Goal: Task Accomplishment & Management: Use online tool/utility

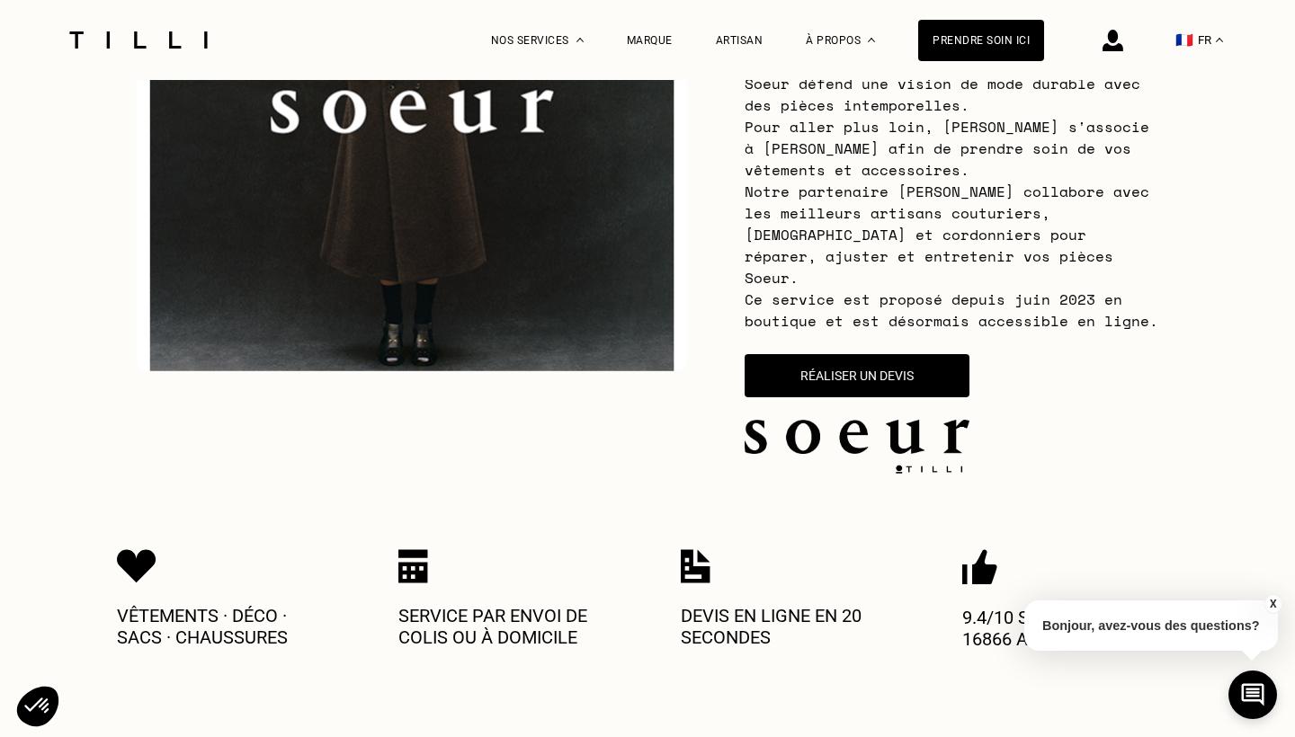
scroll to position [334, 0]
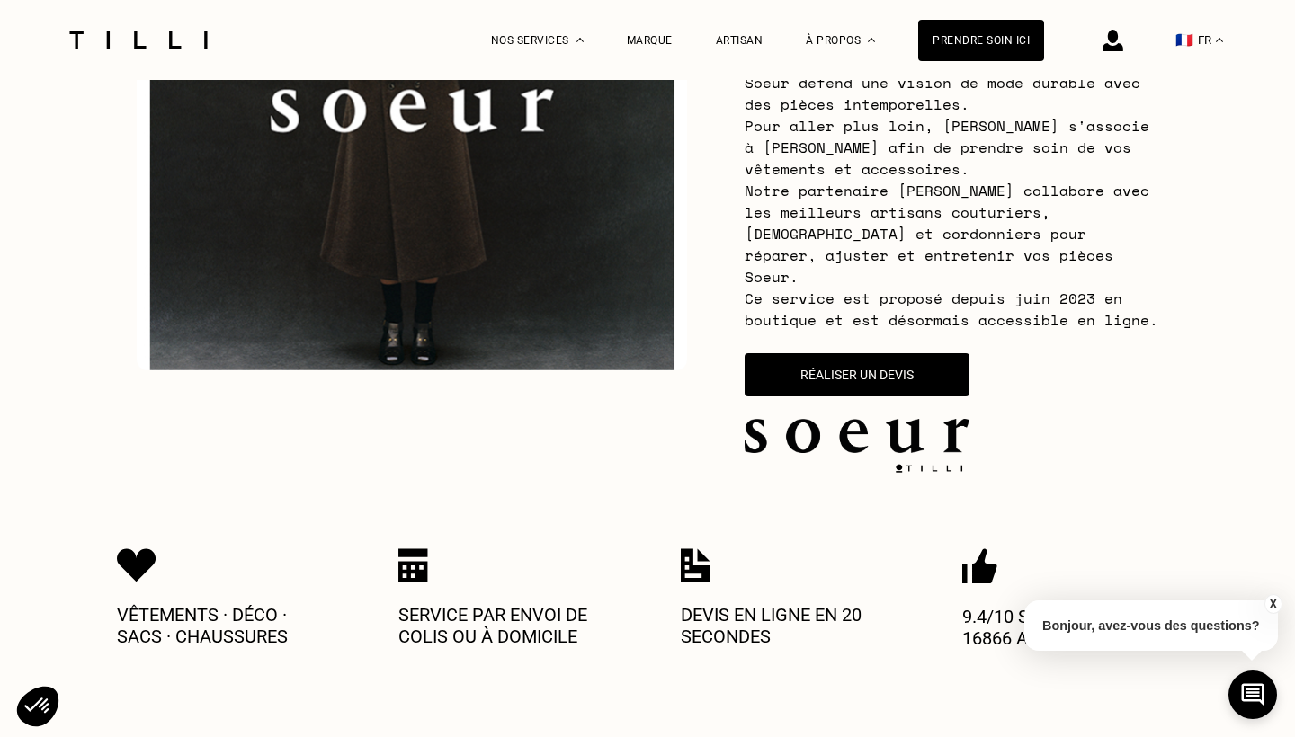
click at [823, 375] on div "Réaliser un devis" at bounding box center [856, 413] width 225 height 120
click at [812, 356] on button "Réaliser un devis" at bounding box center [857, 374] width 234 height 45
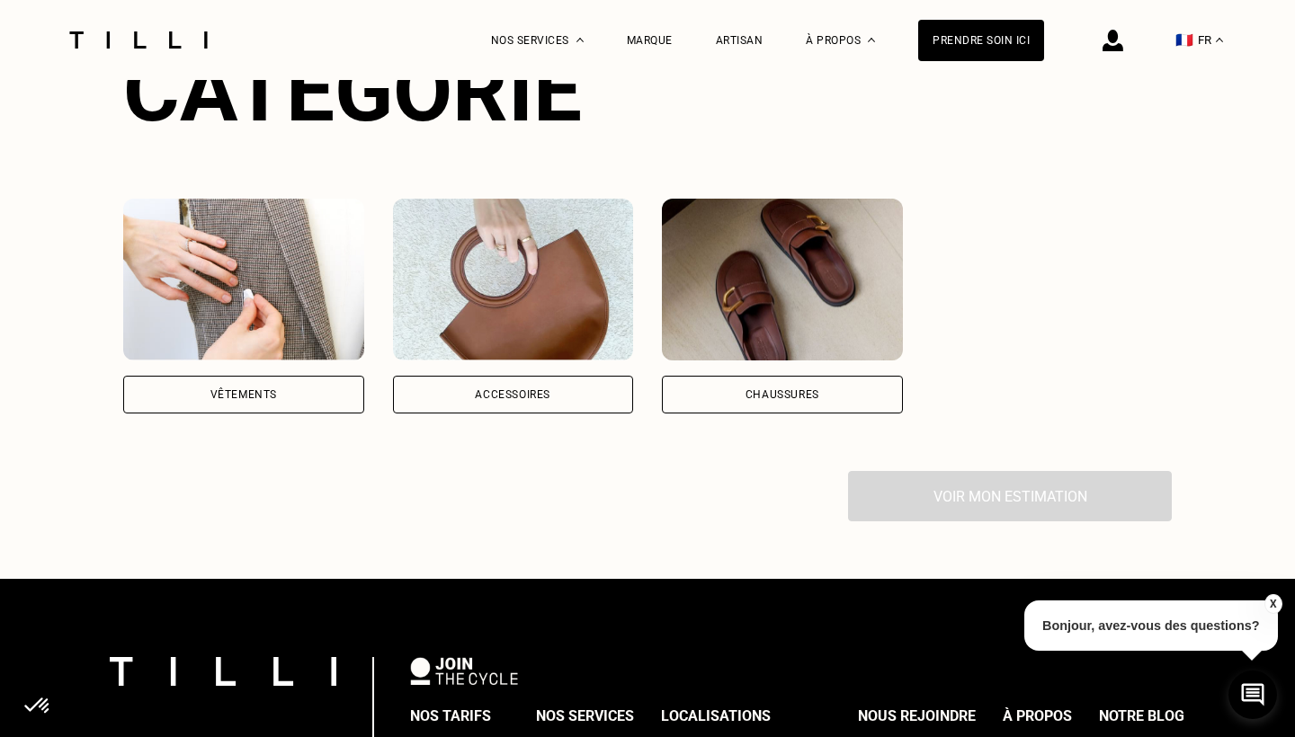
scroll to position [1376, 0]
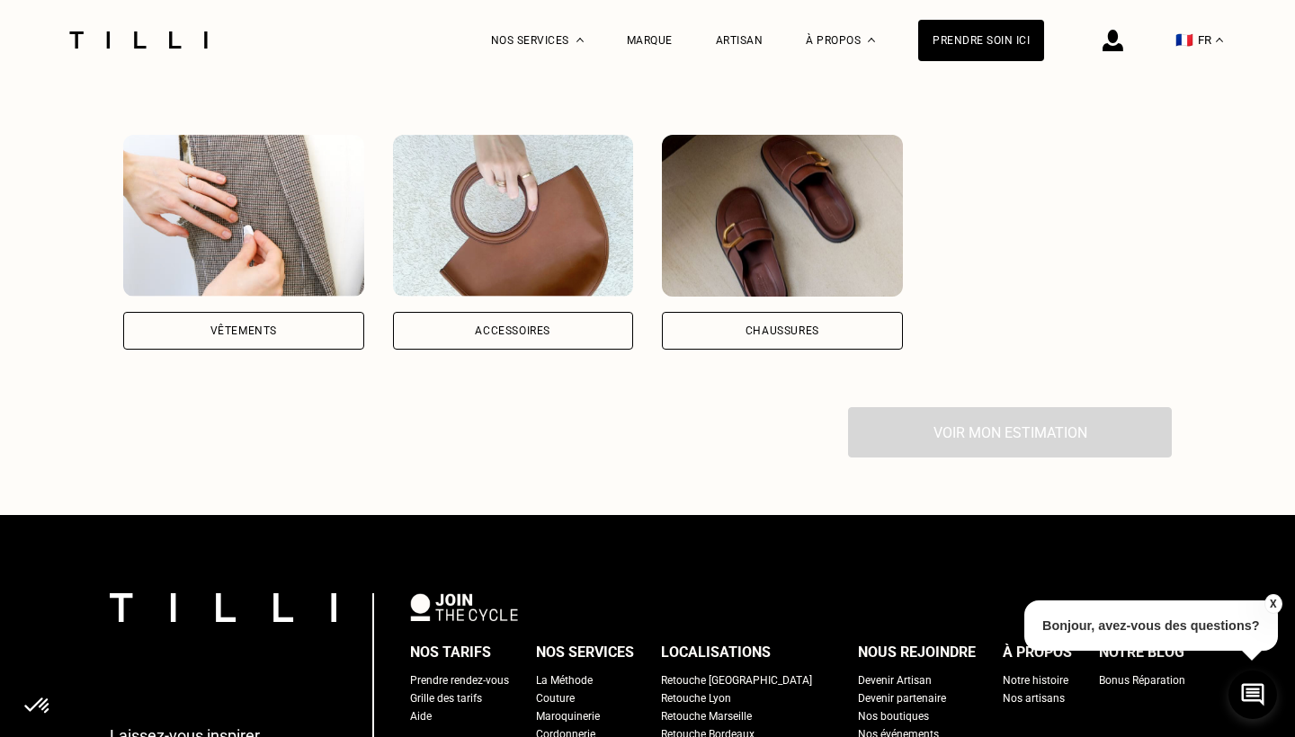
click at [545, 312] on div "Accessoires" at bounding box center [513, 331] width 241 height 38
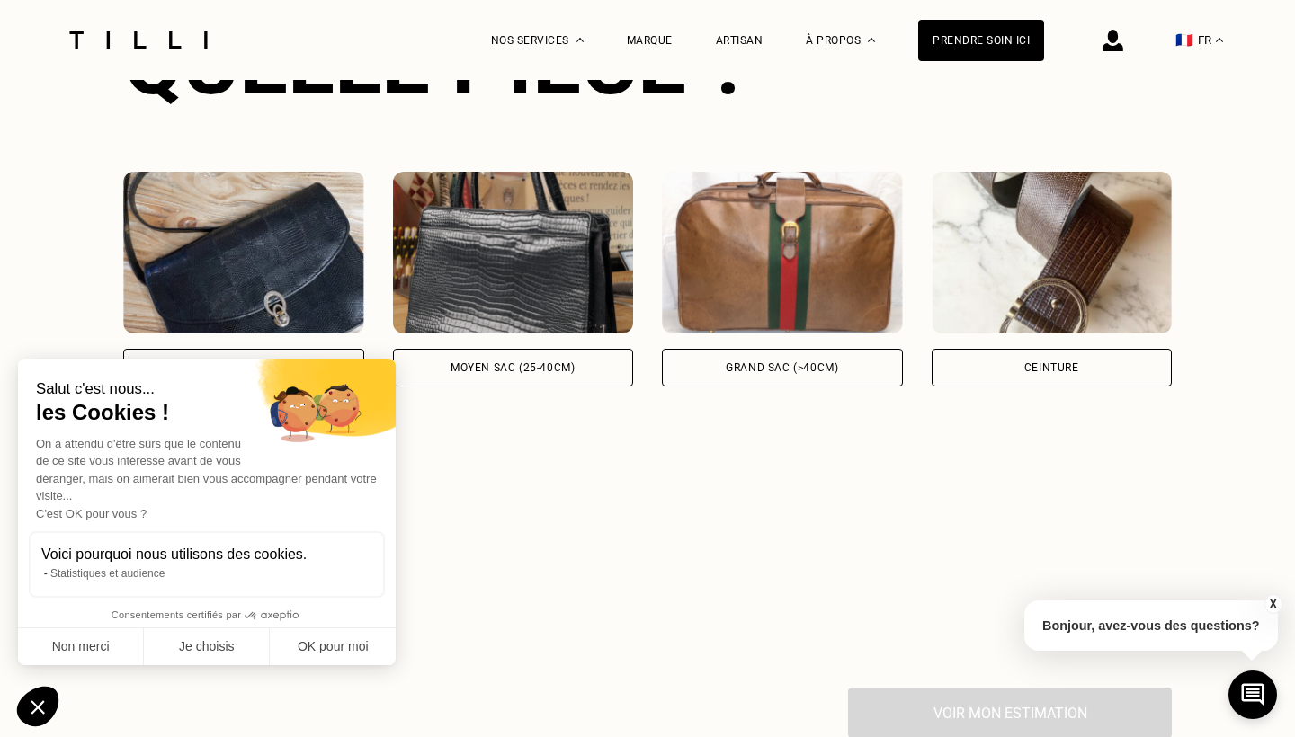
scroll to position [1811, 0]
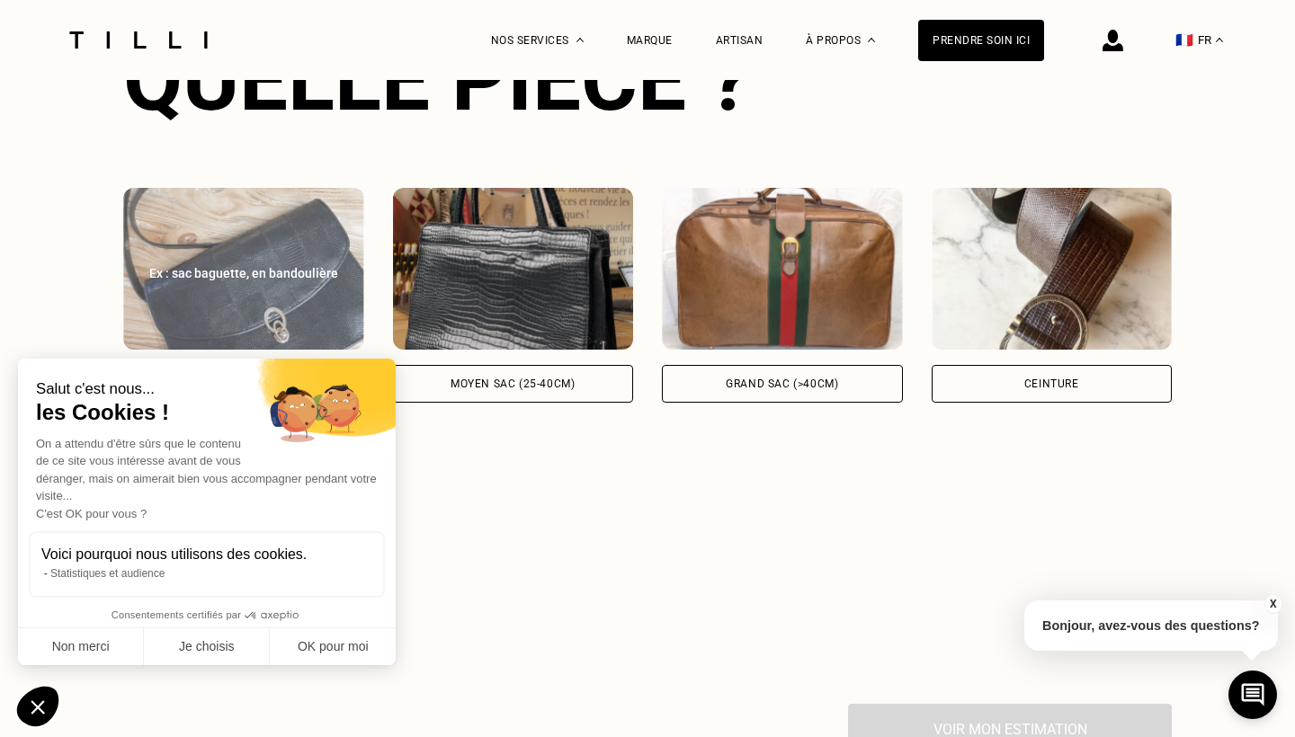
click at [255, 264] on div "Ex : sac baguette, en bandoulière" at bounding box center [243, 273] width 201 height 18
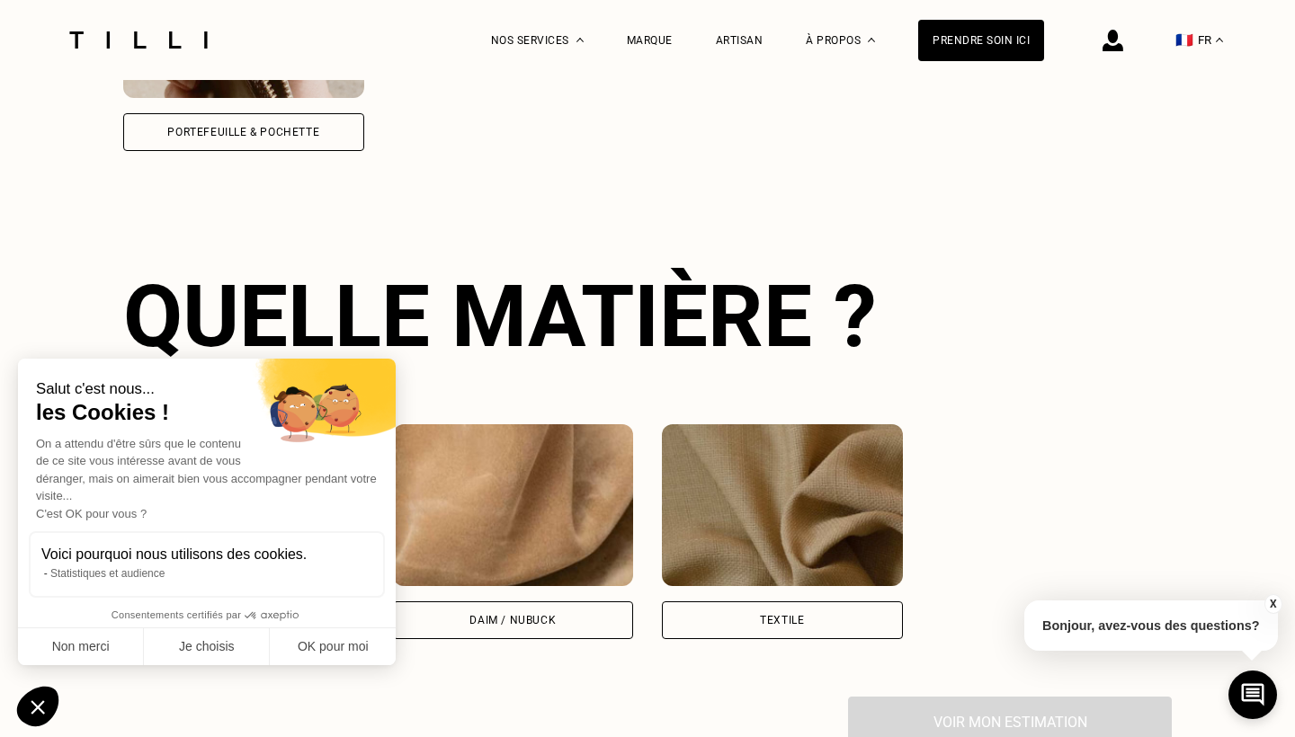
scroll to position [2382, 0]
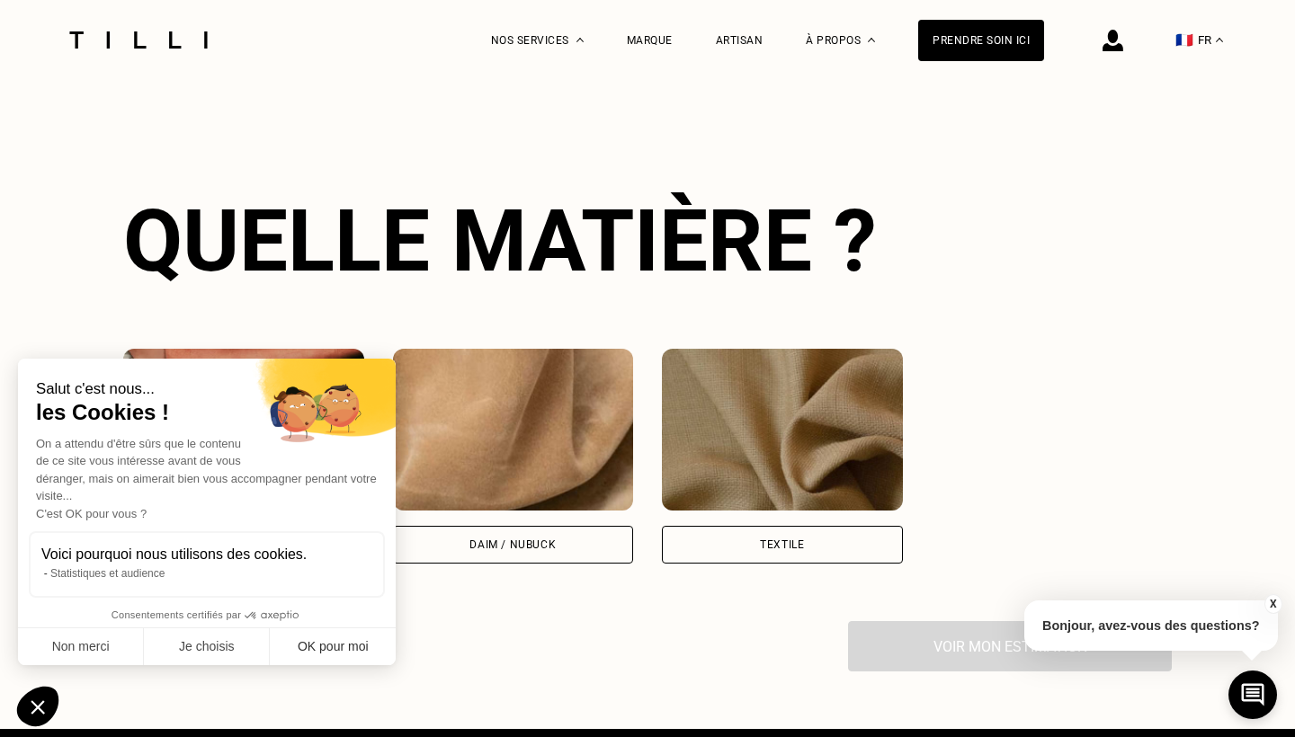
click at [339, 650] on button "OK pour moi" at bounding box center [333, 647] width 126 height 38
checkbox input "true"
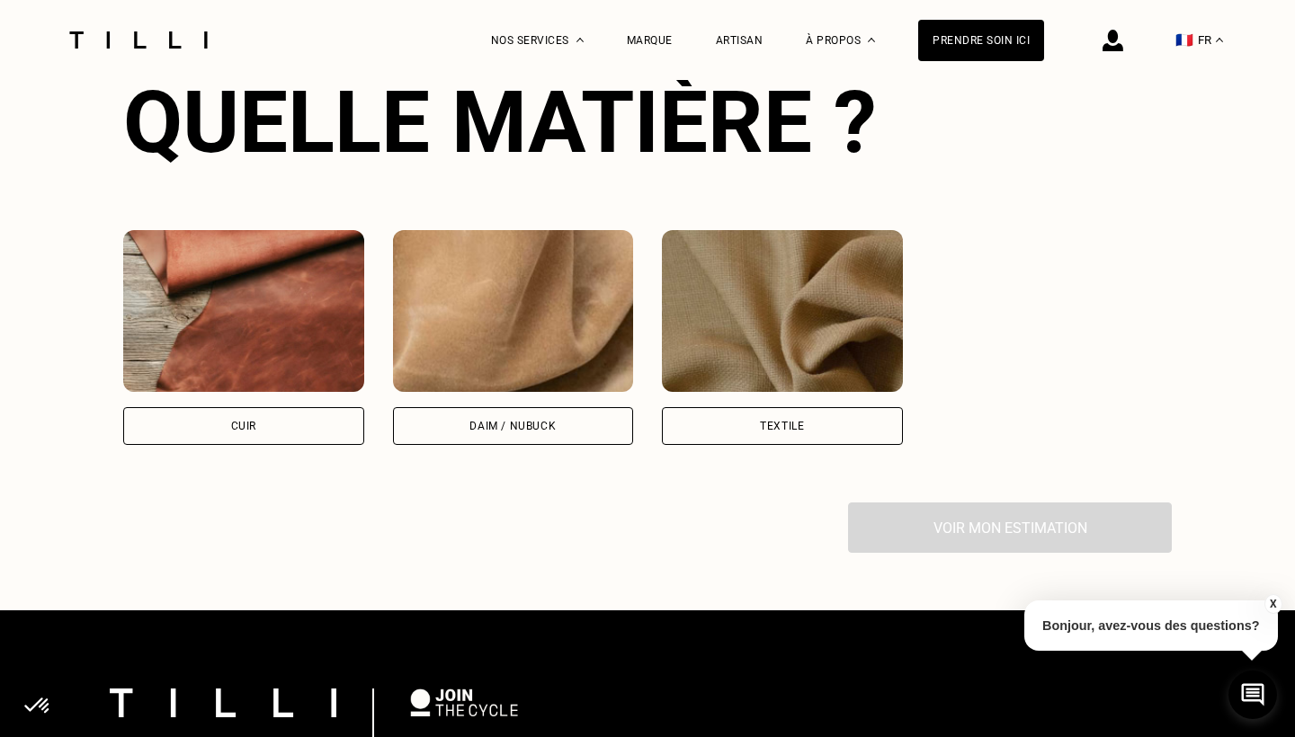
scroll to position [2505, 0]
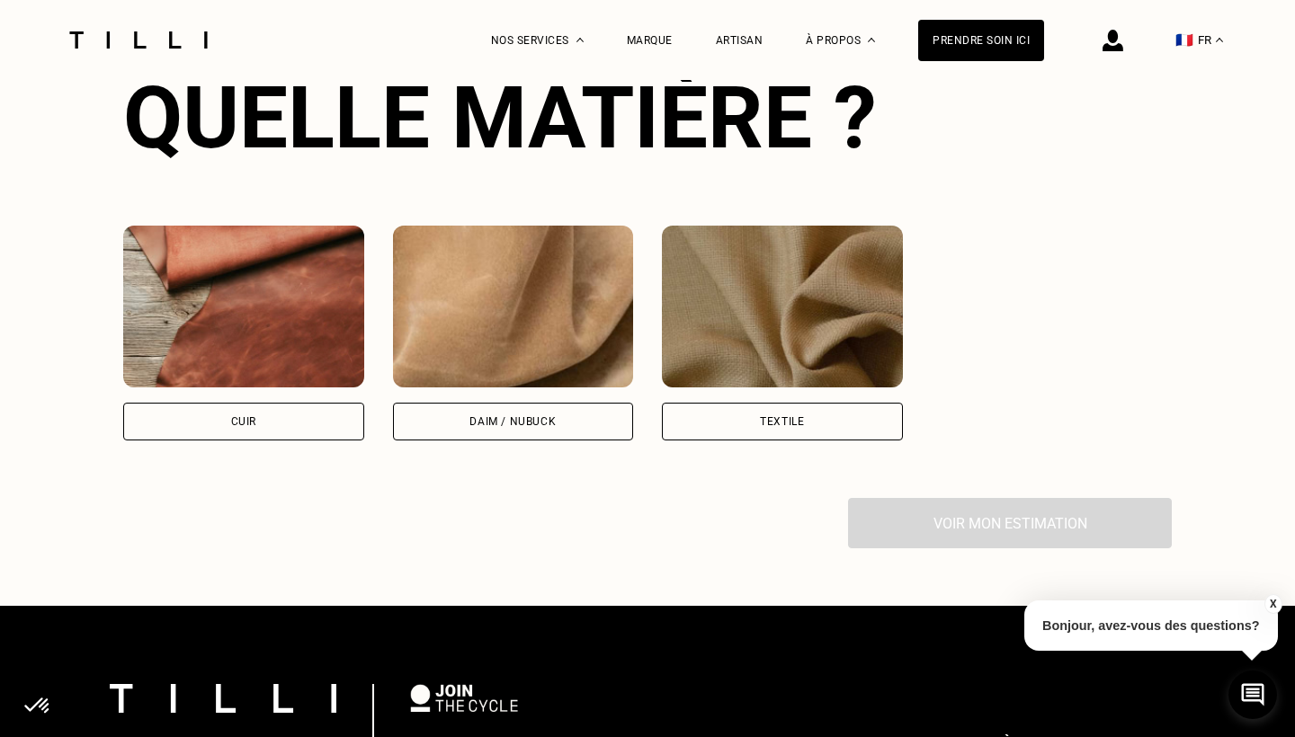
click at [279, 403] on div "Cuir" at bounding box center [243, 422] width 241 height 38
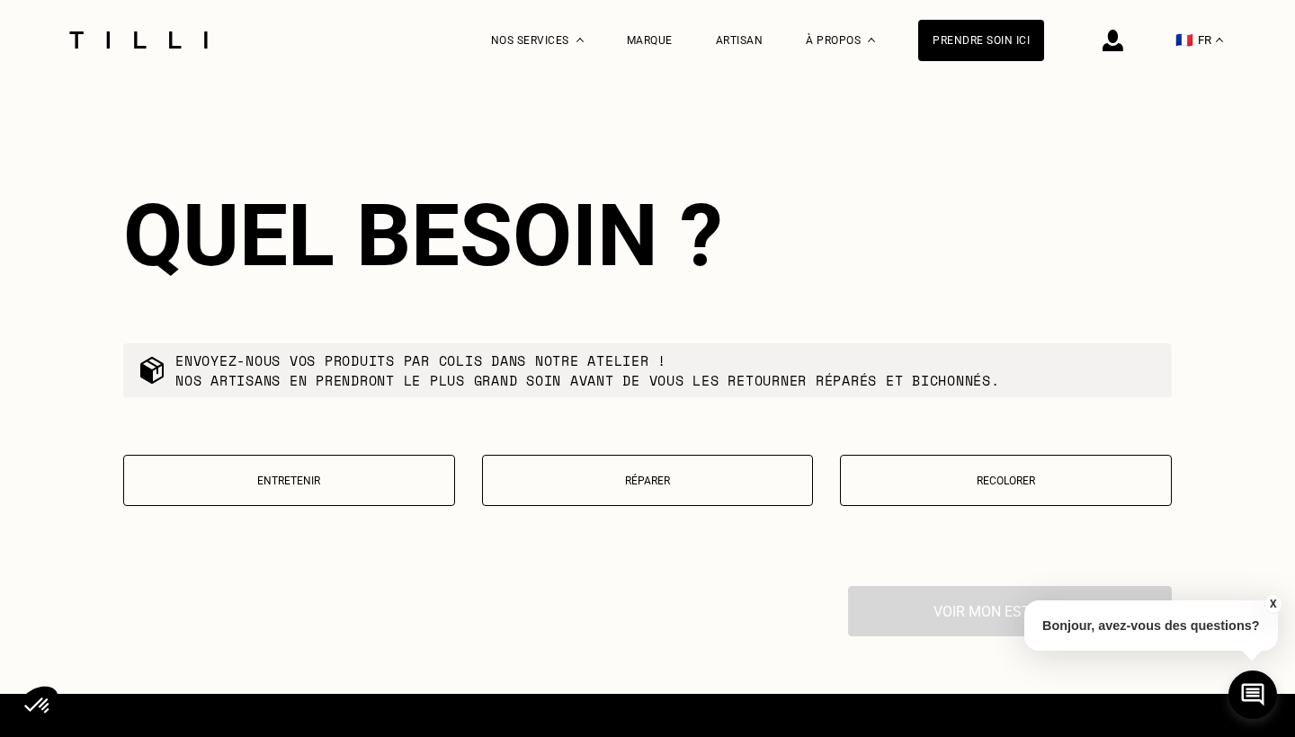
scroll to position [2873, 0]
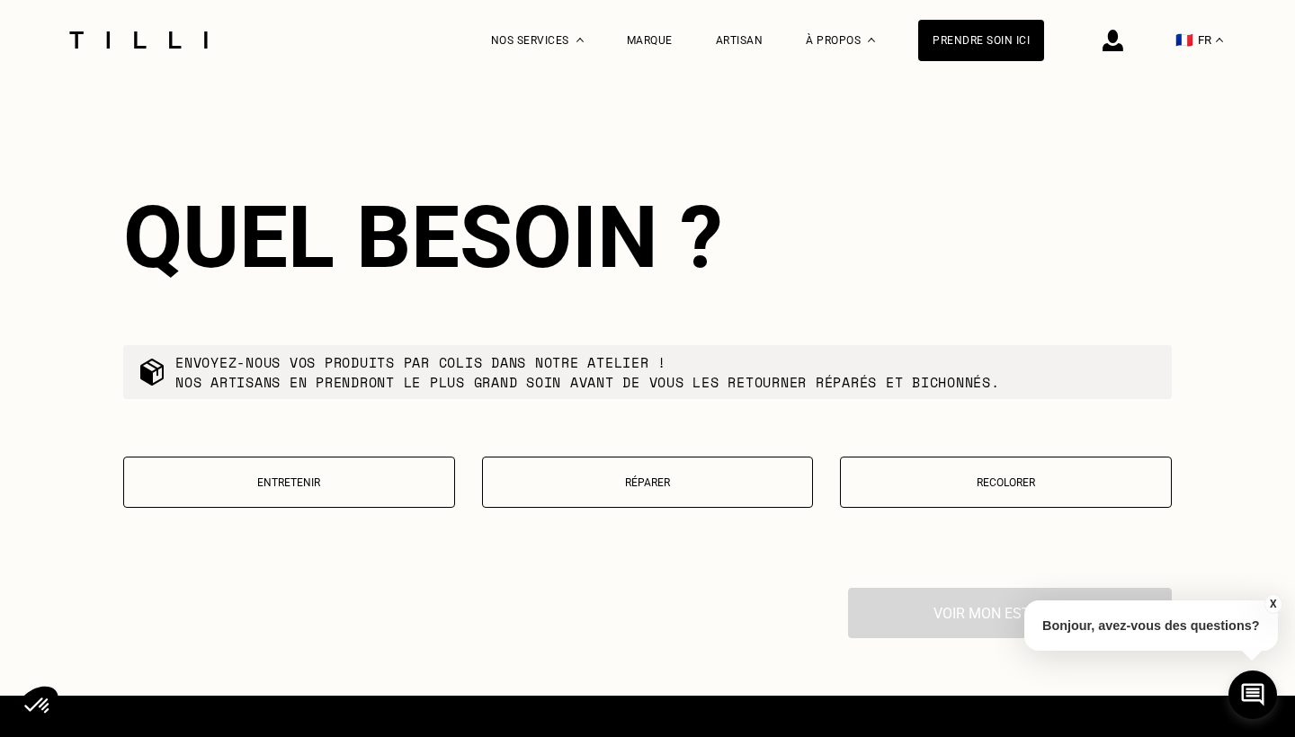
click at [353, 476] on p "Entretenir" at bounding box center [289, 482] width 312 height 13
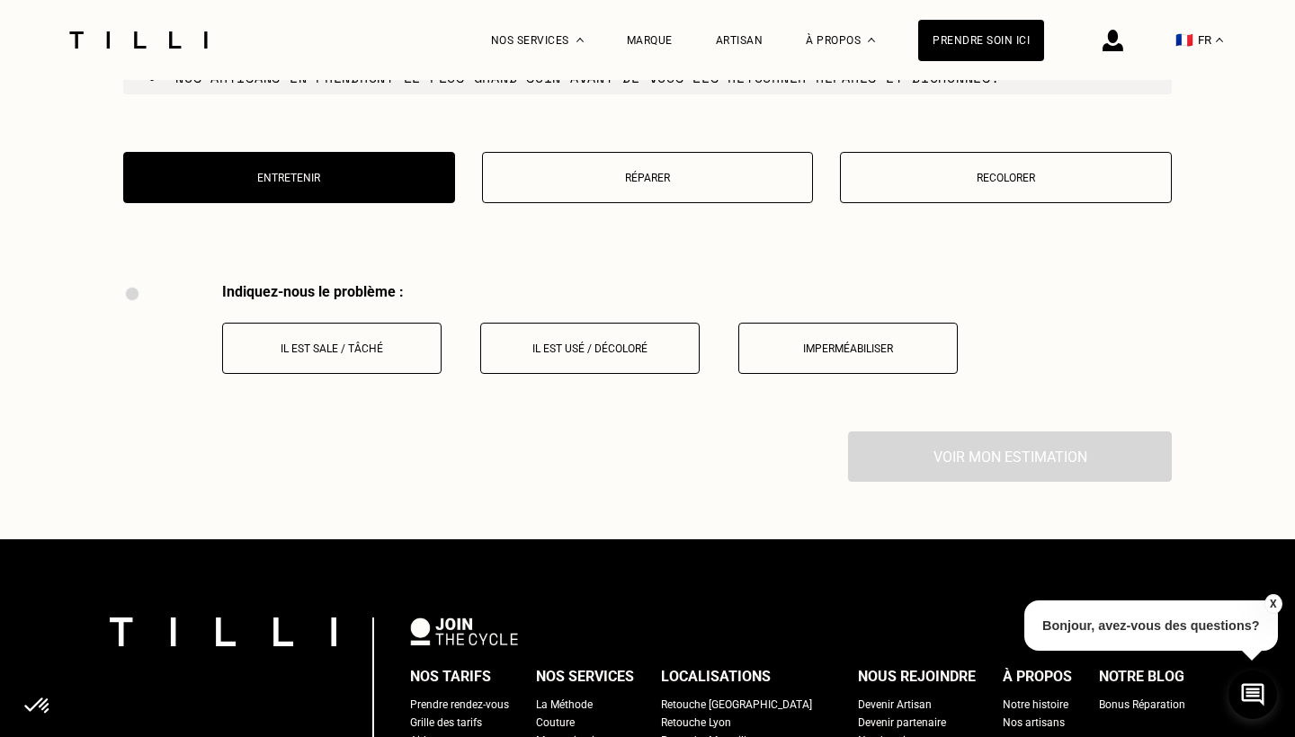
scroll to position [3151, 0]
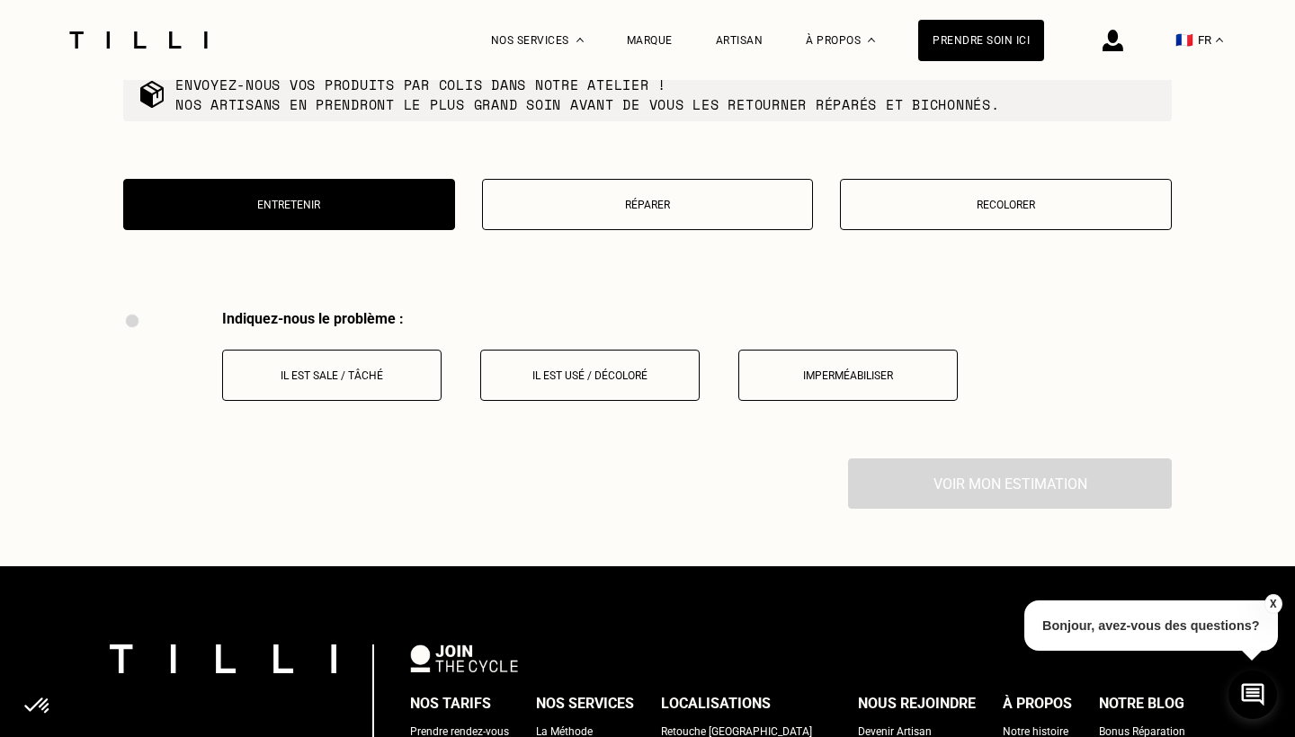
click at [616, 200] on button "Réparer" at bounding box center [648, 204] width 332 height 51
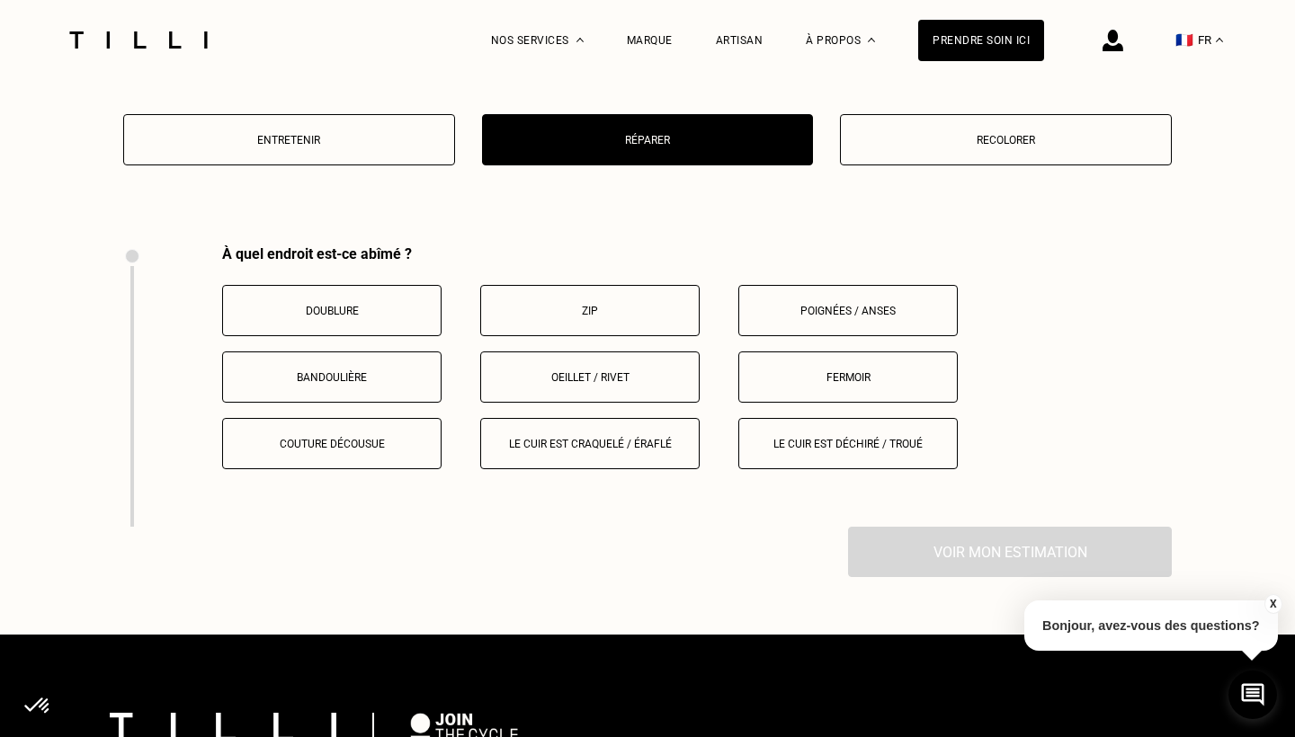
scroll to position [3215, 0]
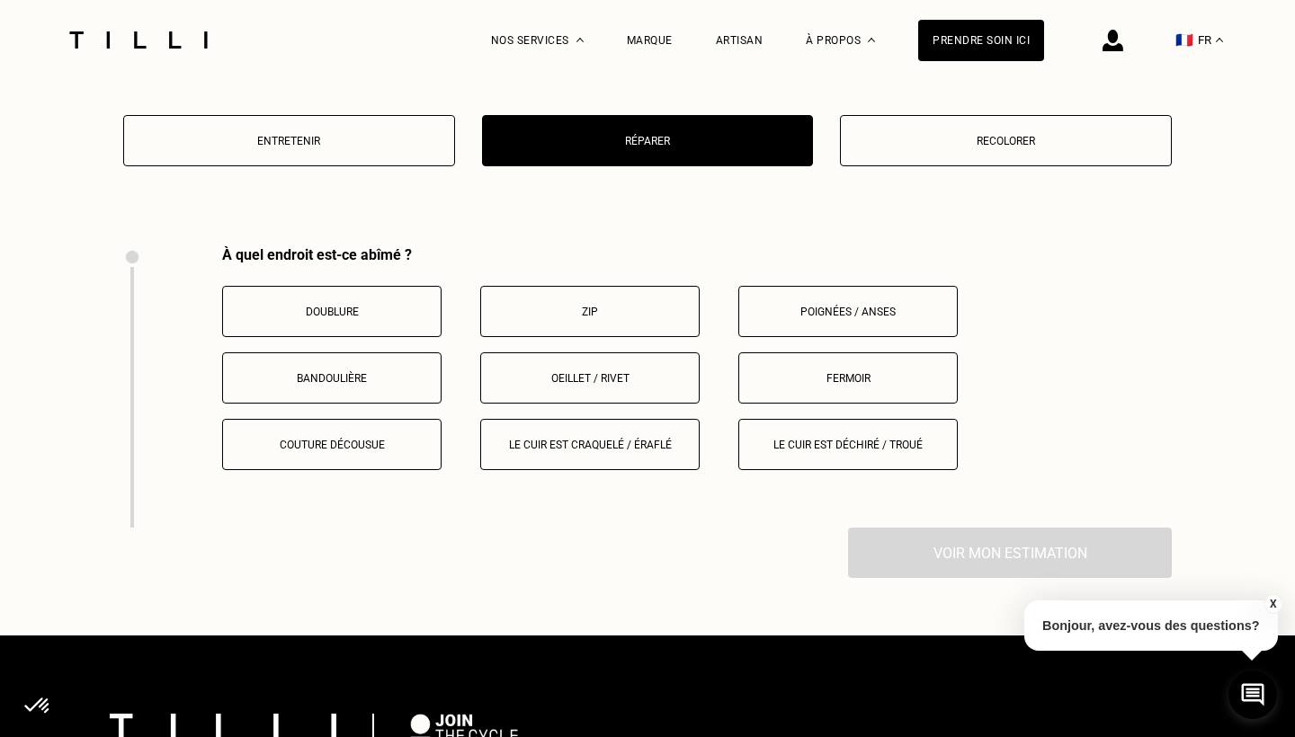
click at [803, 369] on button "Fermoir" at bounding box center [847, 377] width 219 height 51
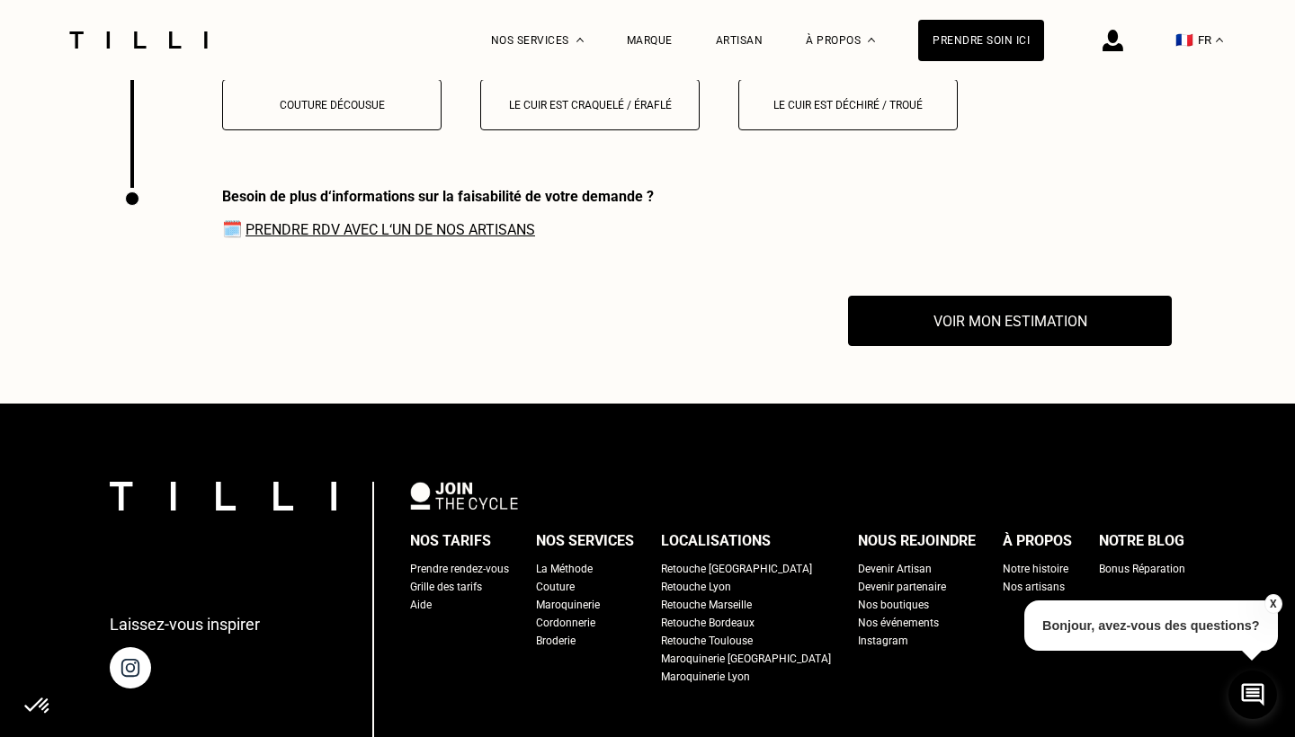
scroll to position [3548, 0]
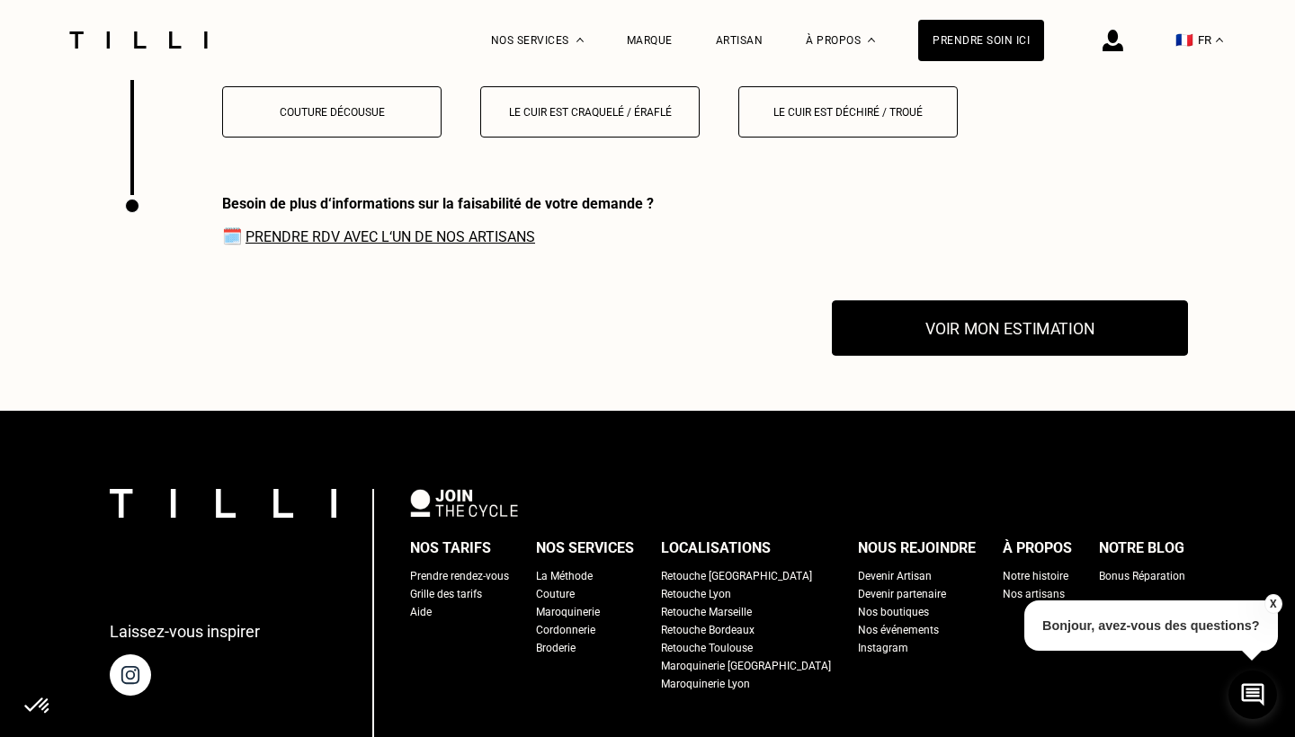
click at [904, 319] on button "Voir mon estimation" at bounding box center [1010, 329] width 356 height 56
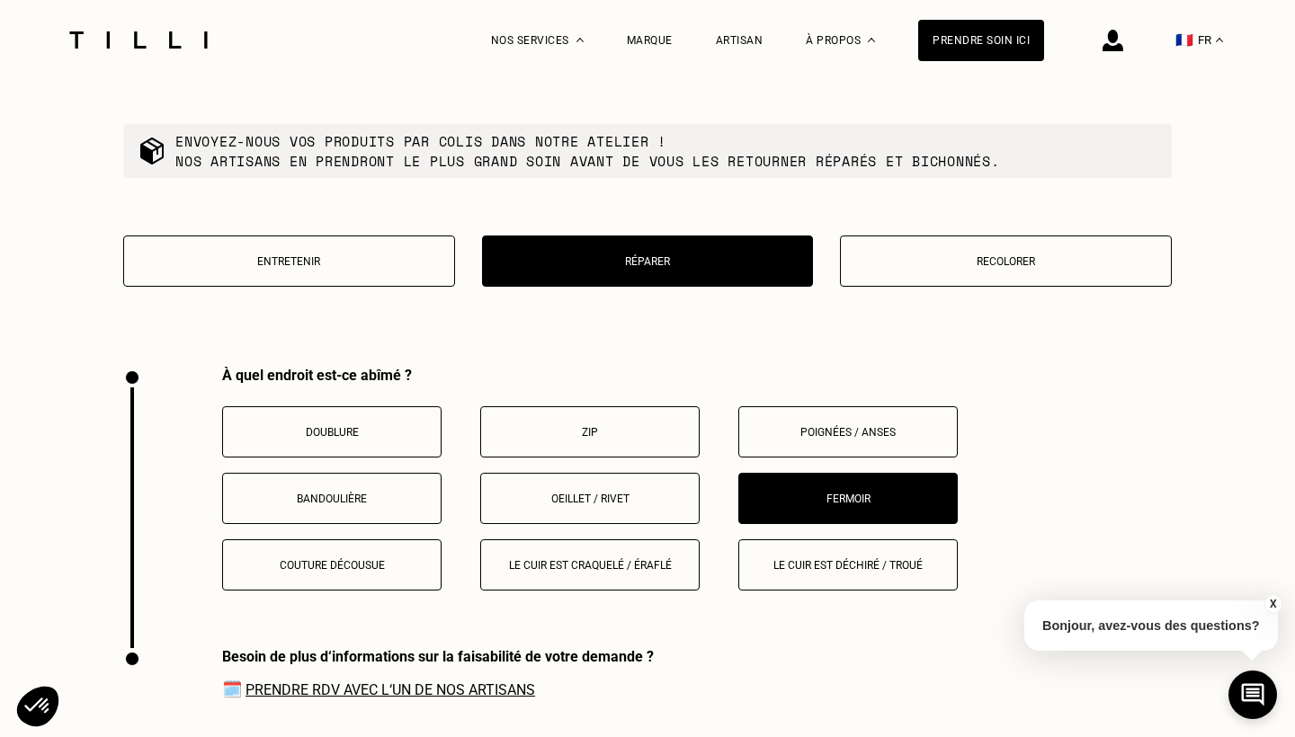
scroll to position [3045, 0]
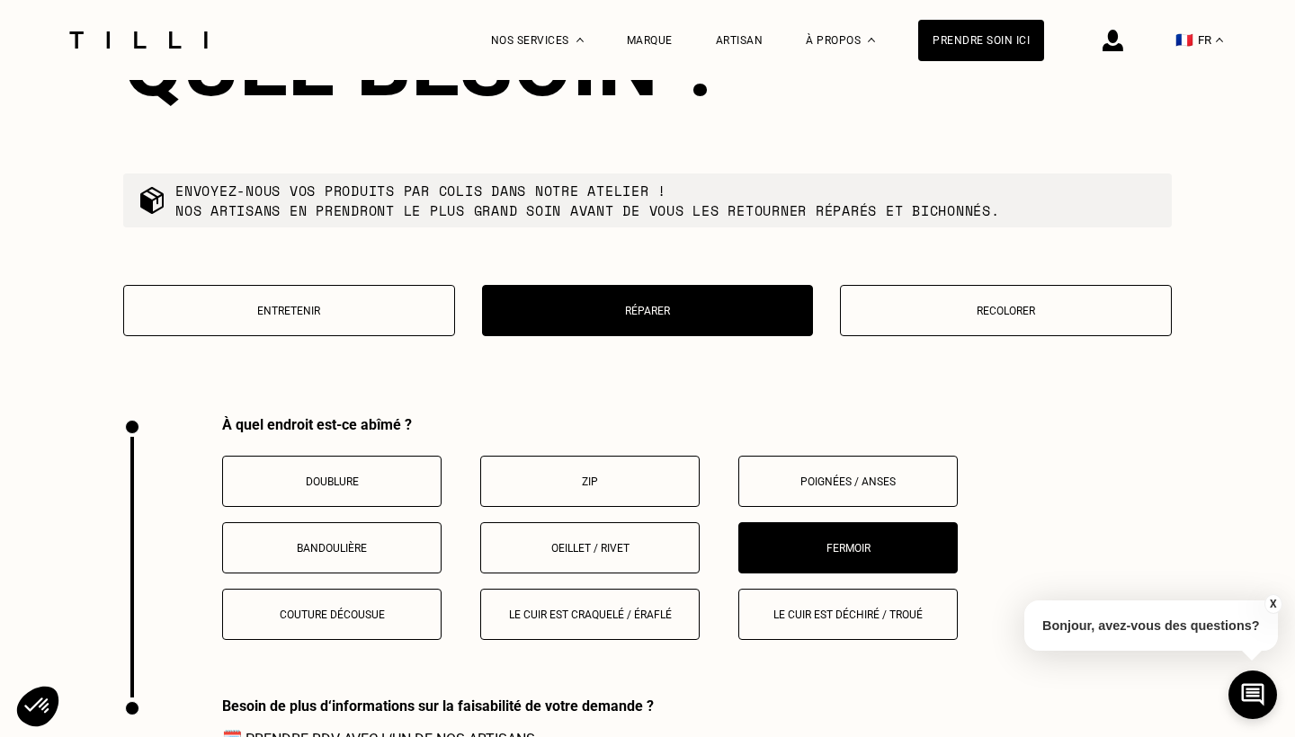
click at [883, 305] on p "Recolorer" at bounding box center [1006, 311] width 312 height 13
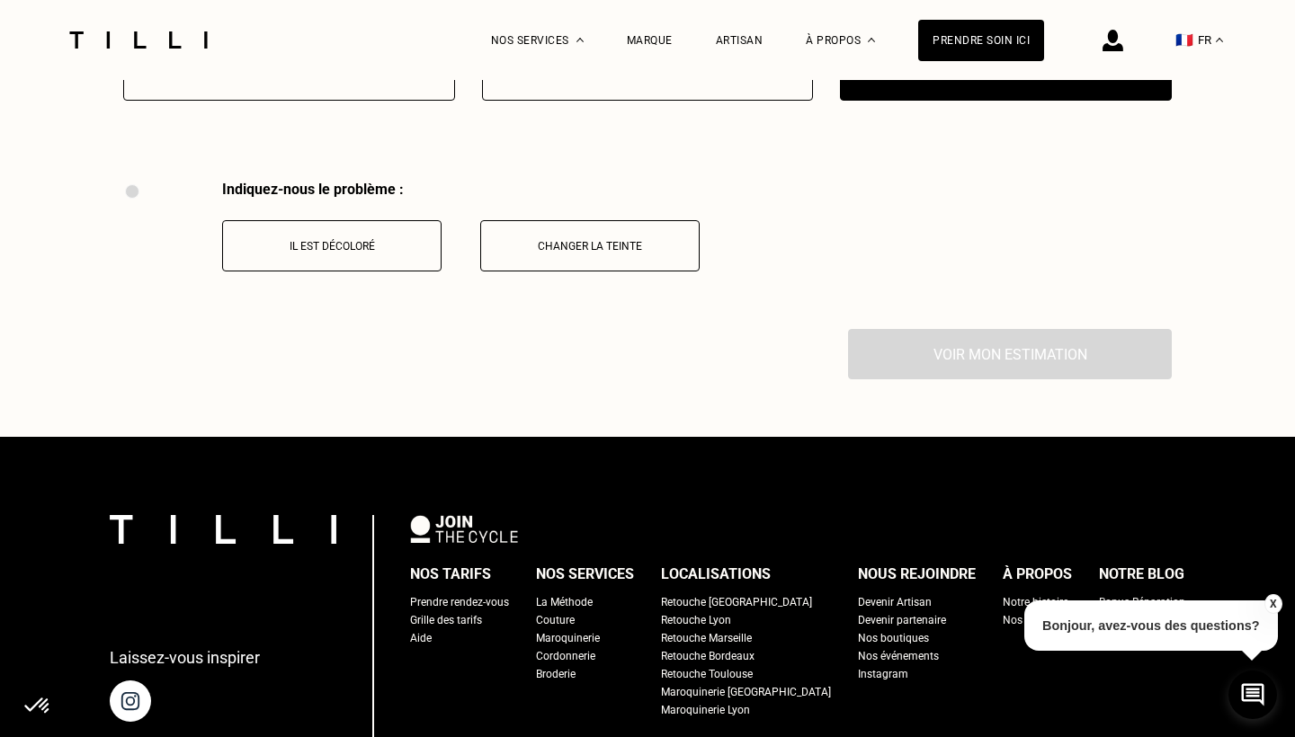
scroll to position [3265, 0]
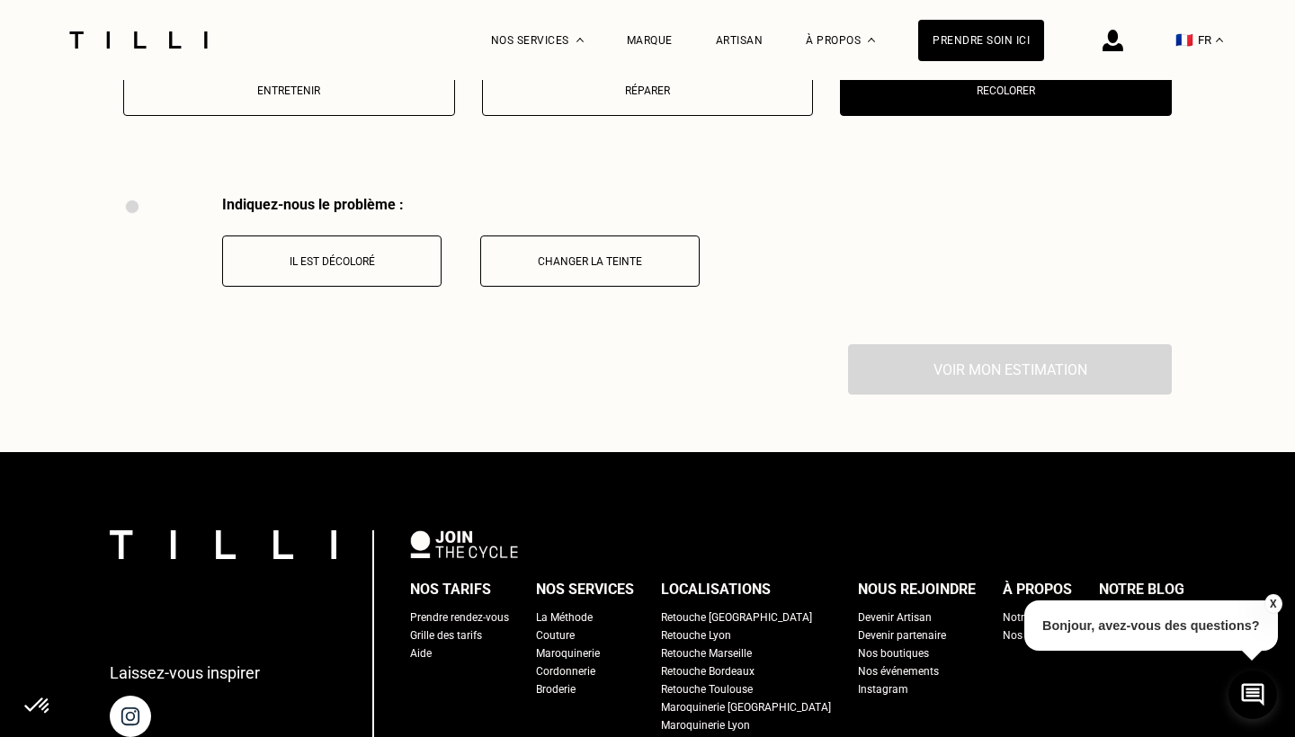
click at [490, 266] on div "Indiquez-nous le problème : Il est décoloré Changer la teinte" at bounding box center [411, 270] width 576 height 148
click at [499, 259] on button "Changer la teinte" at bounding box center [589, 261] width 219 height 51
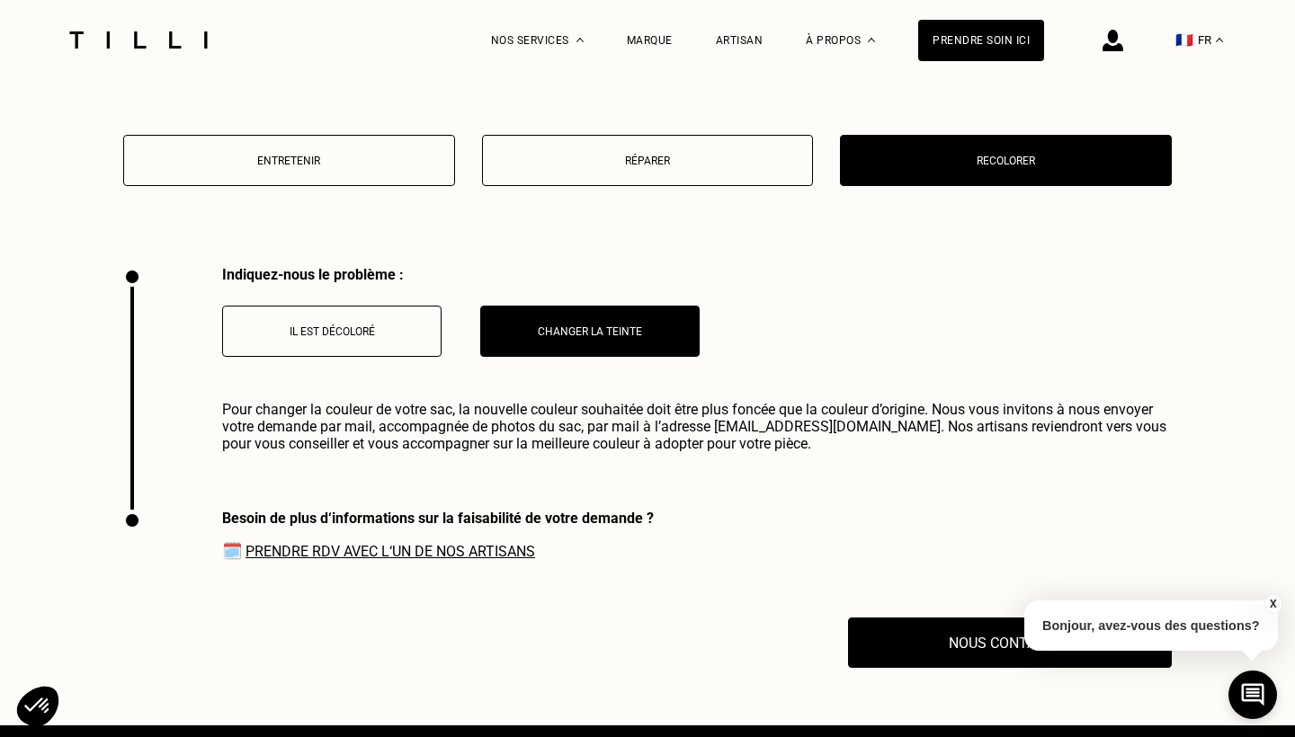
scroll to position [3120, 0]
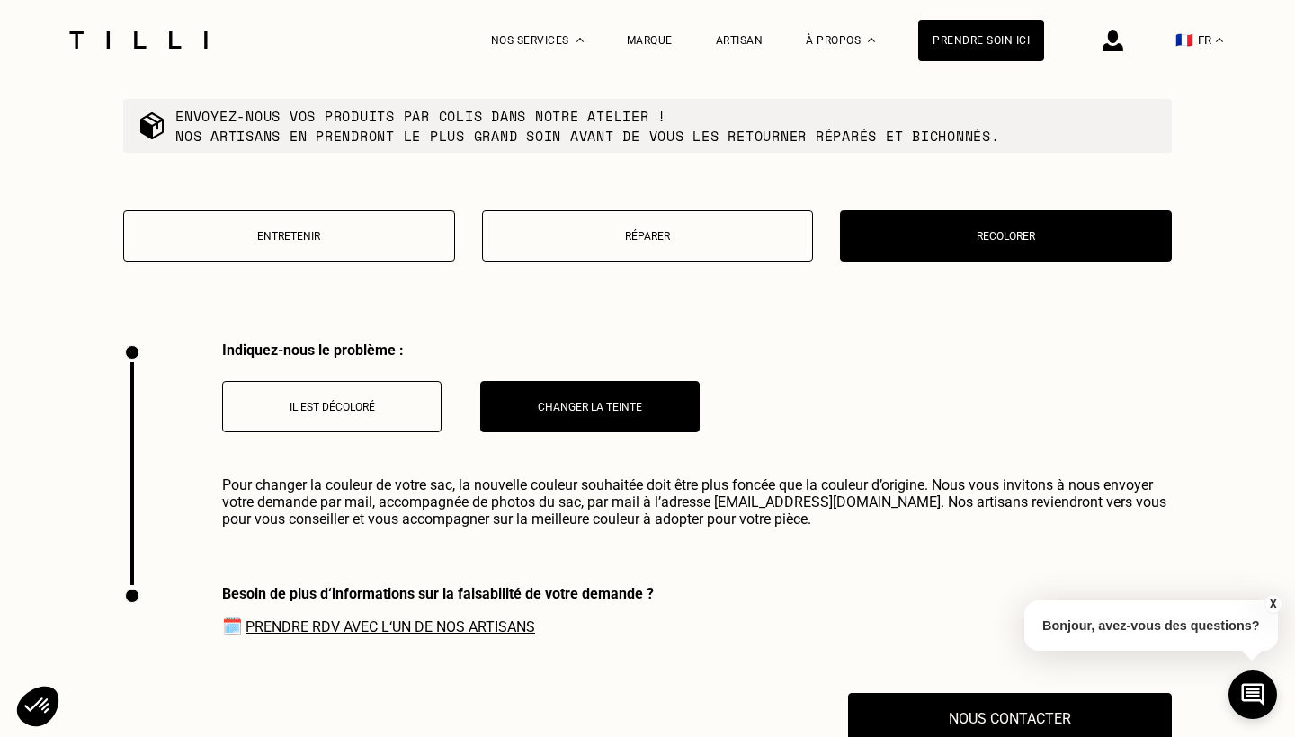
click at [723, 210] on button "Réparer" at bounding box center [648, 235] width 332 height 51
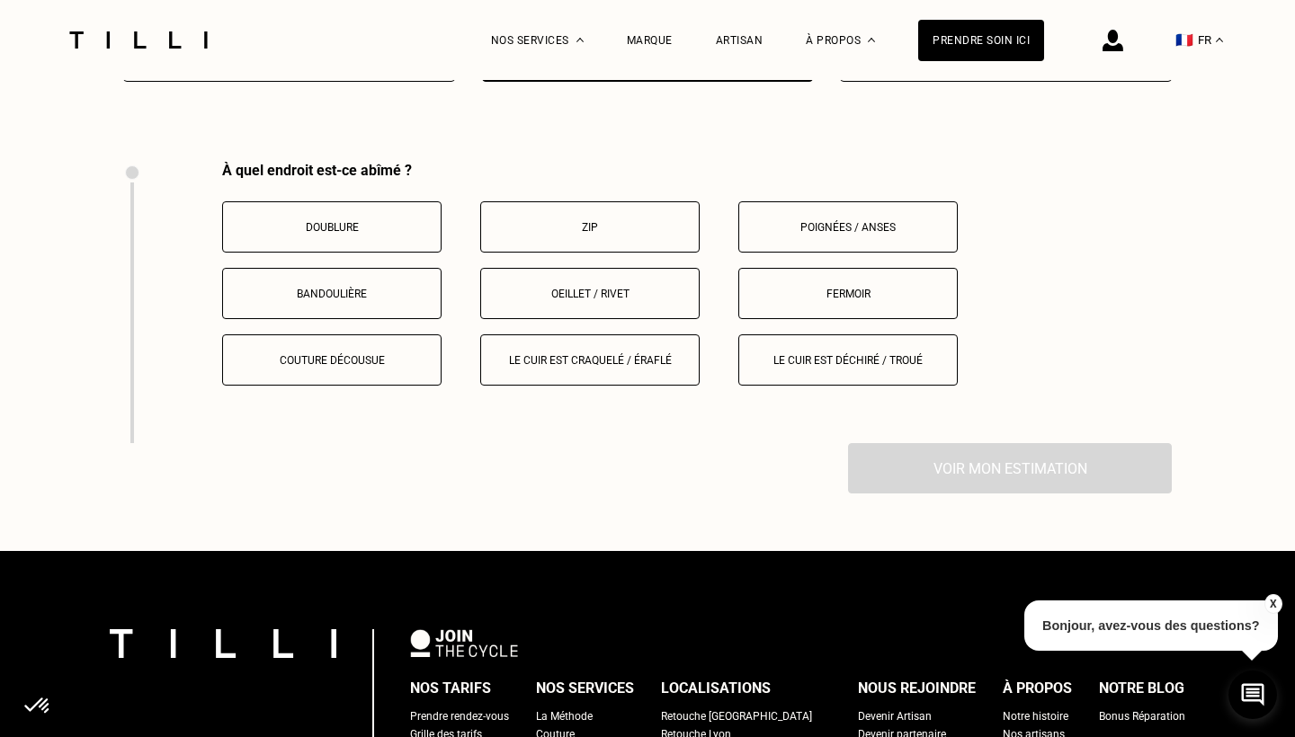
scroll to position [3328, 0]
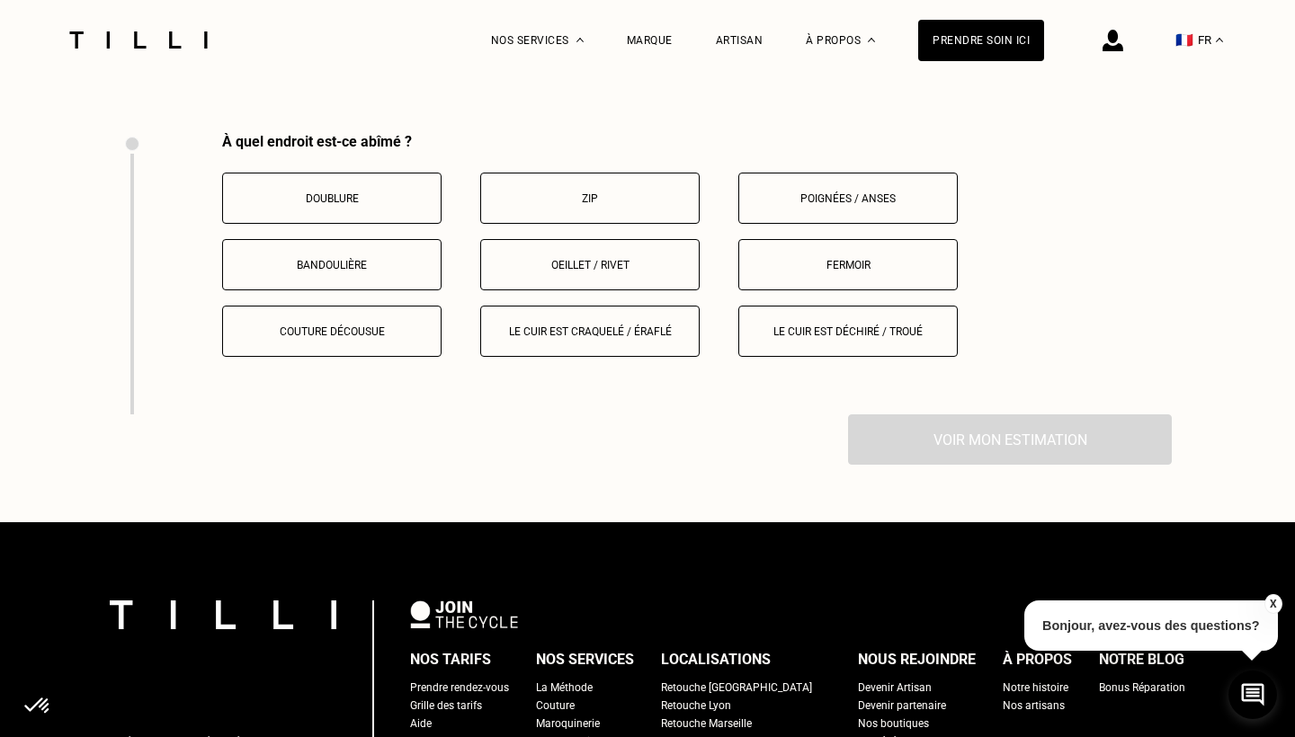
click at [802, 306] on button "Le cuir est déchiré / troué" at bounding box center [847, 331] width 219 height 51
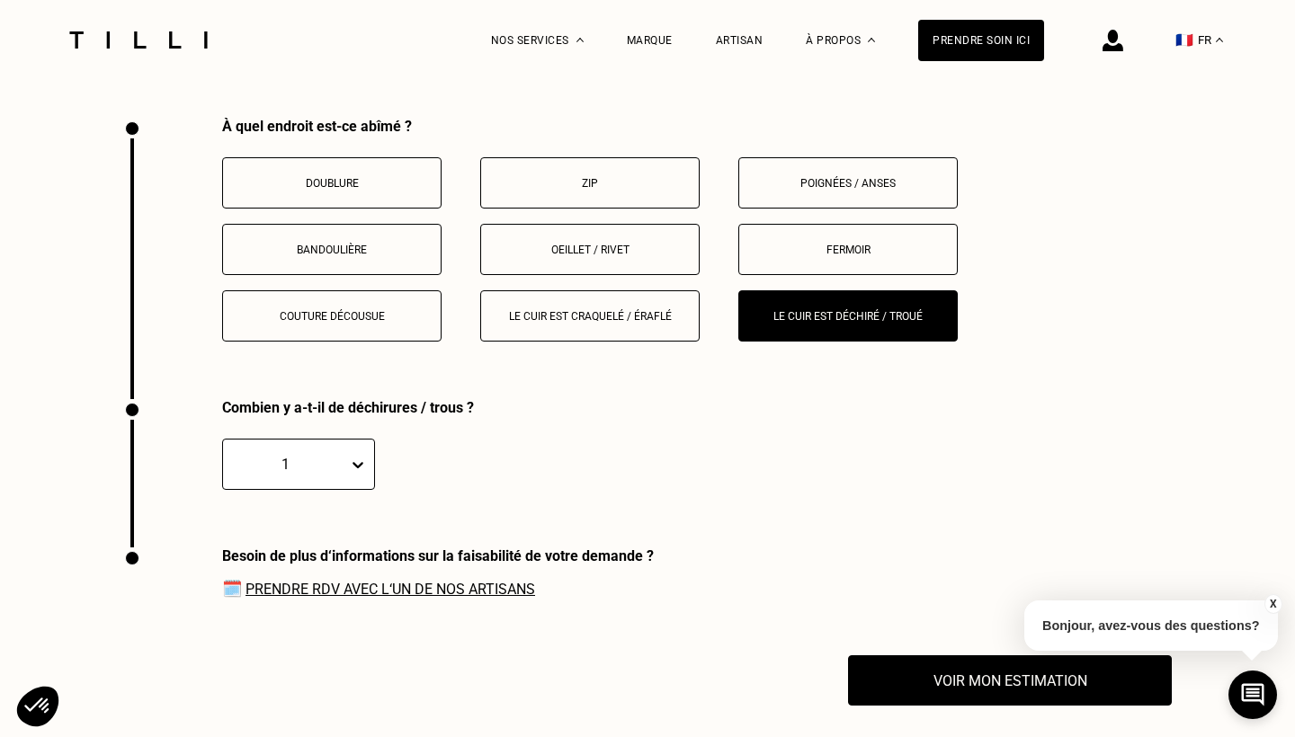
scroll to position [3316, 0]
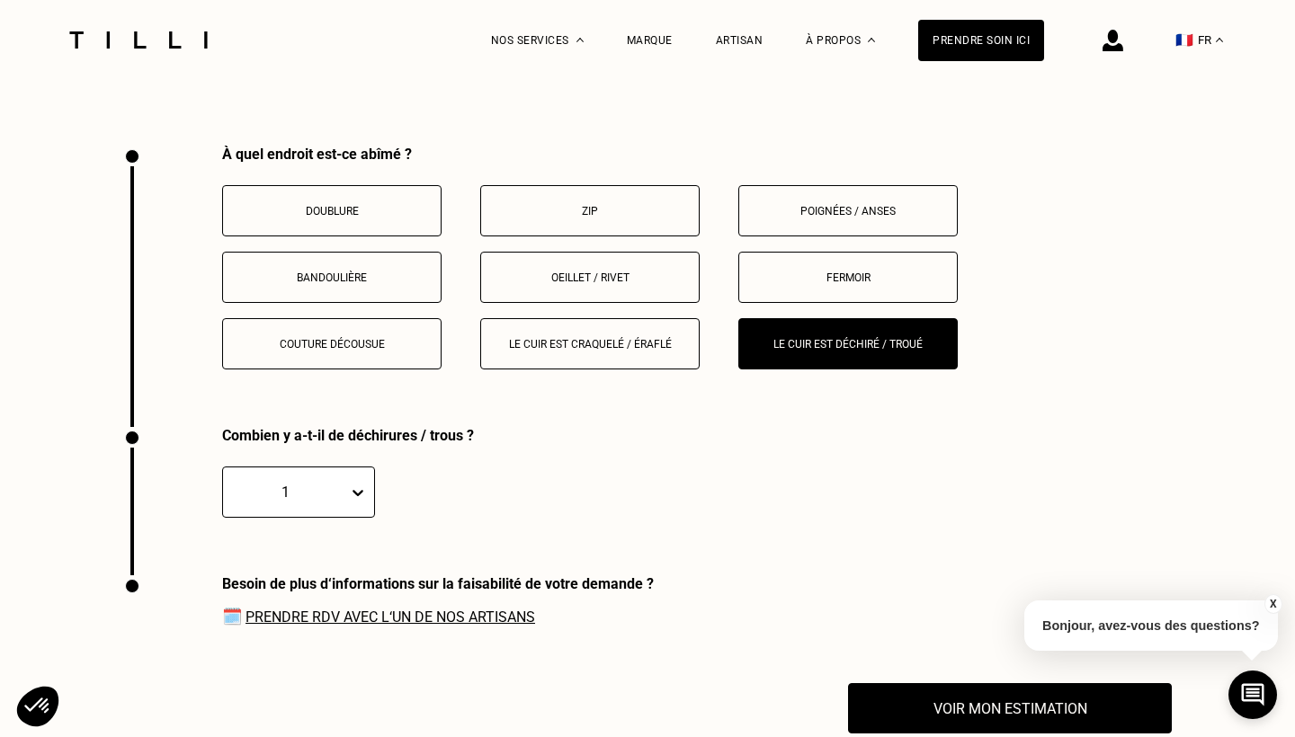
click at [791, 252] on button "Fermoir" at bounding box center [847, 277] width 219 height 51
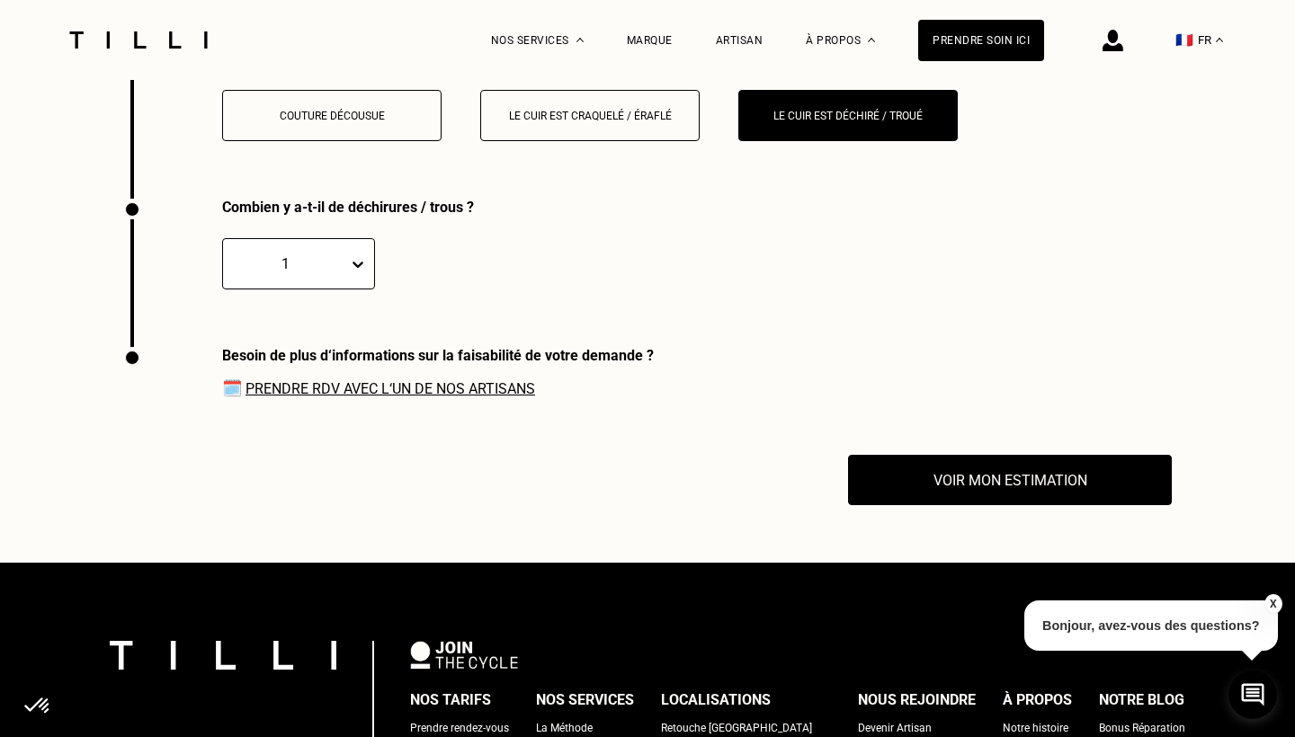
scroll to position [3359, 0]
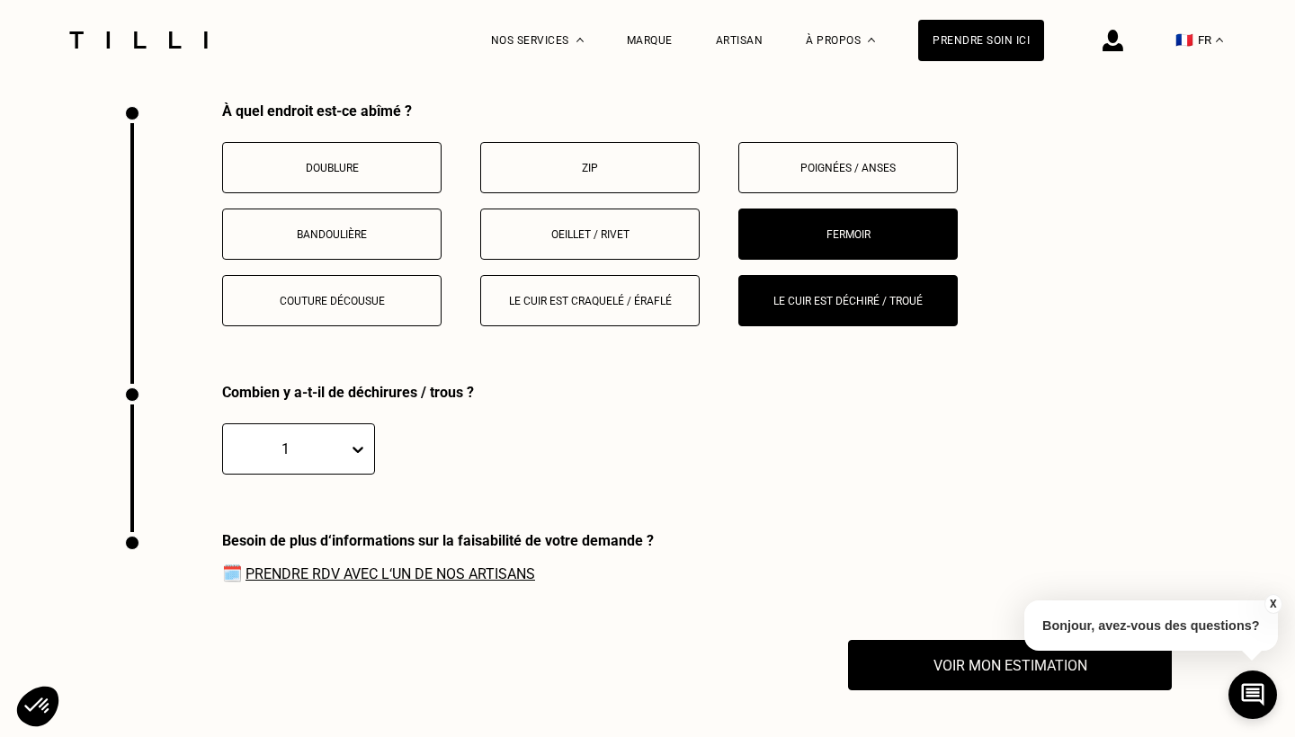
click at [818, 228] on p "Fermoir" at bounding box center [848, 234] width 200 height 13
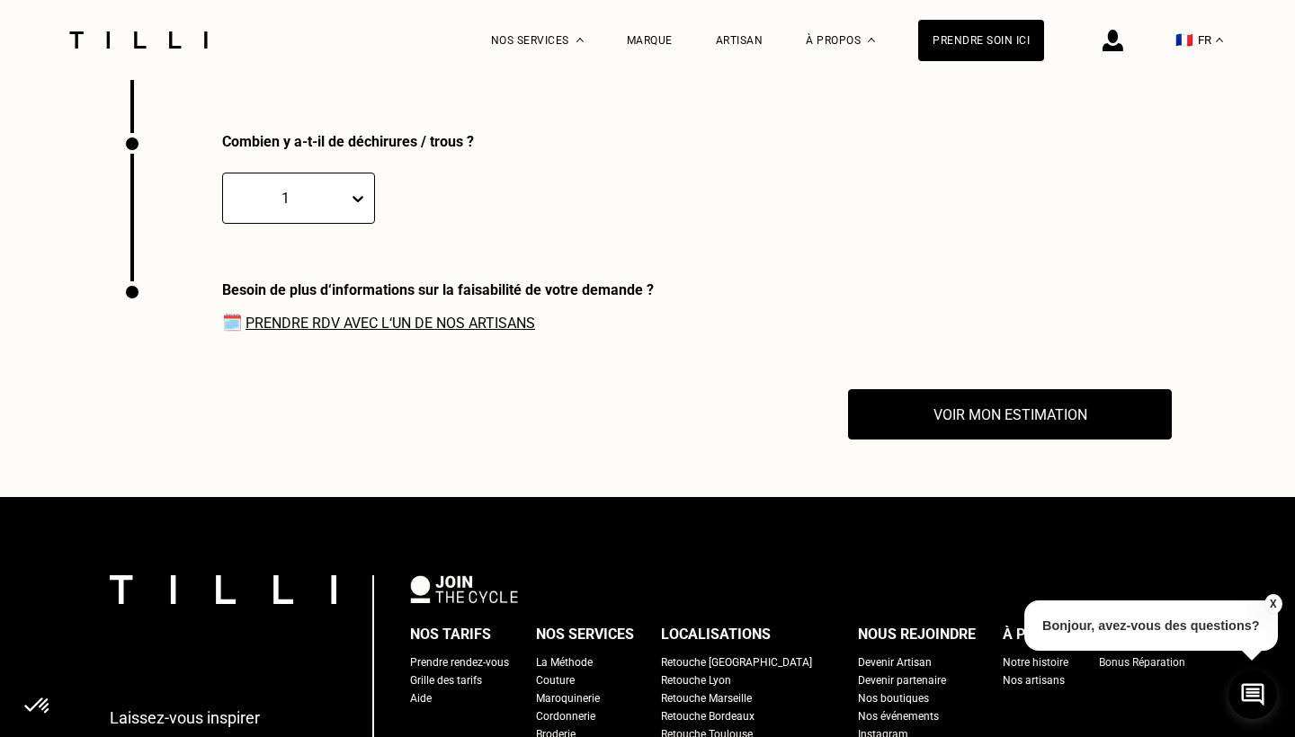
click at [825, 281] on div "Besoin de plus d‘informations sur la faisabilité de votre demande ? 🗓️ Prendre …" at bounding box center [647, 335] width 1048 height 108
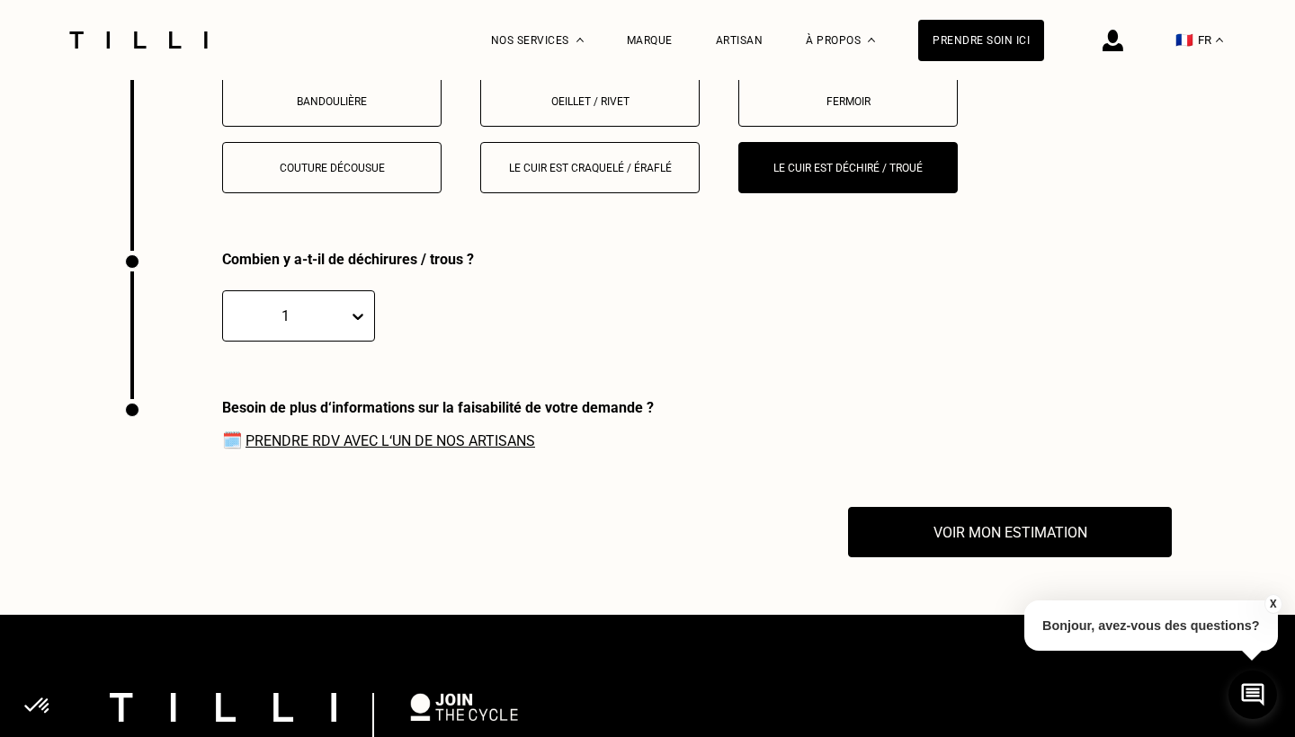
scroll to position [3363, 0]
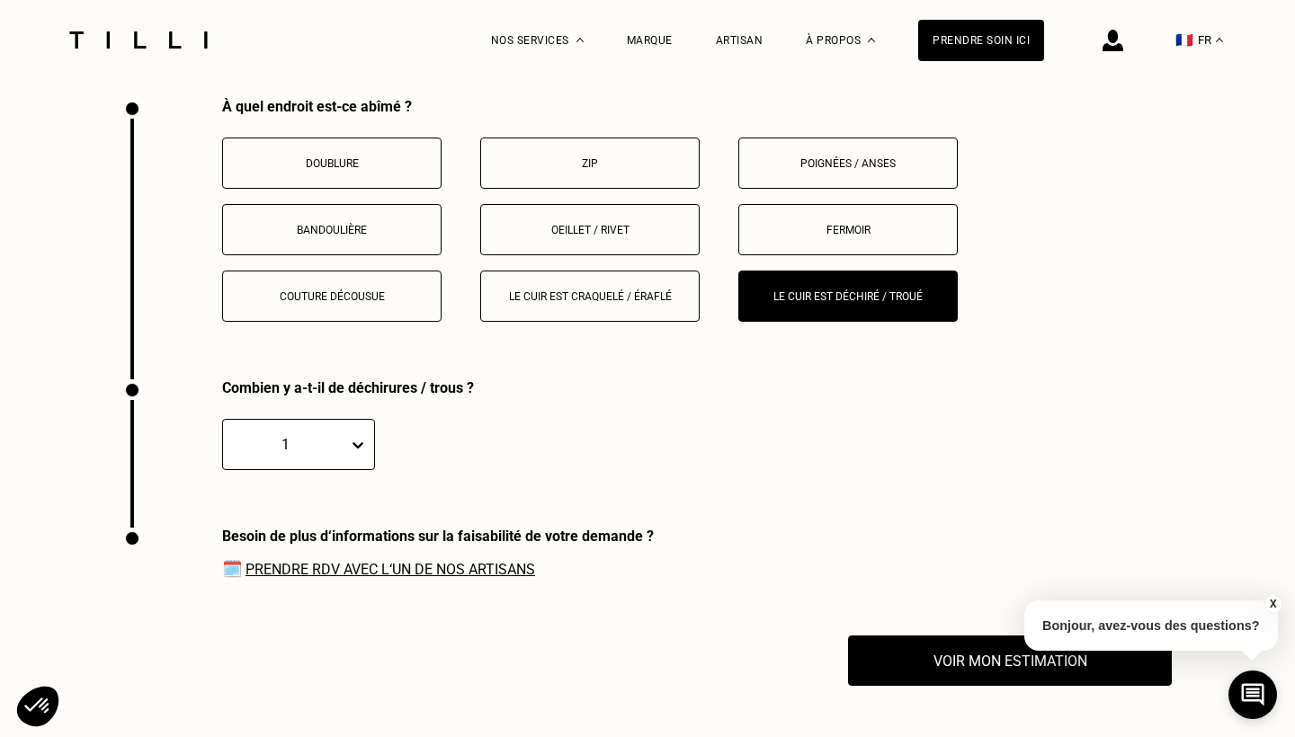
click at [811, 300] on div "À quel endroit est-ce abîmé ? Doublure Zip Poignées / anses Bandoulière Oeillet…" at bounding box center [647, 238] width 1048 height 281
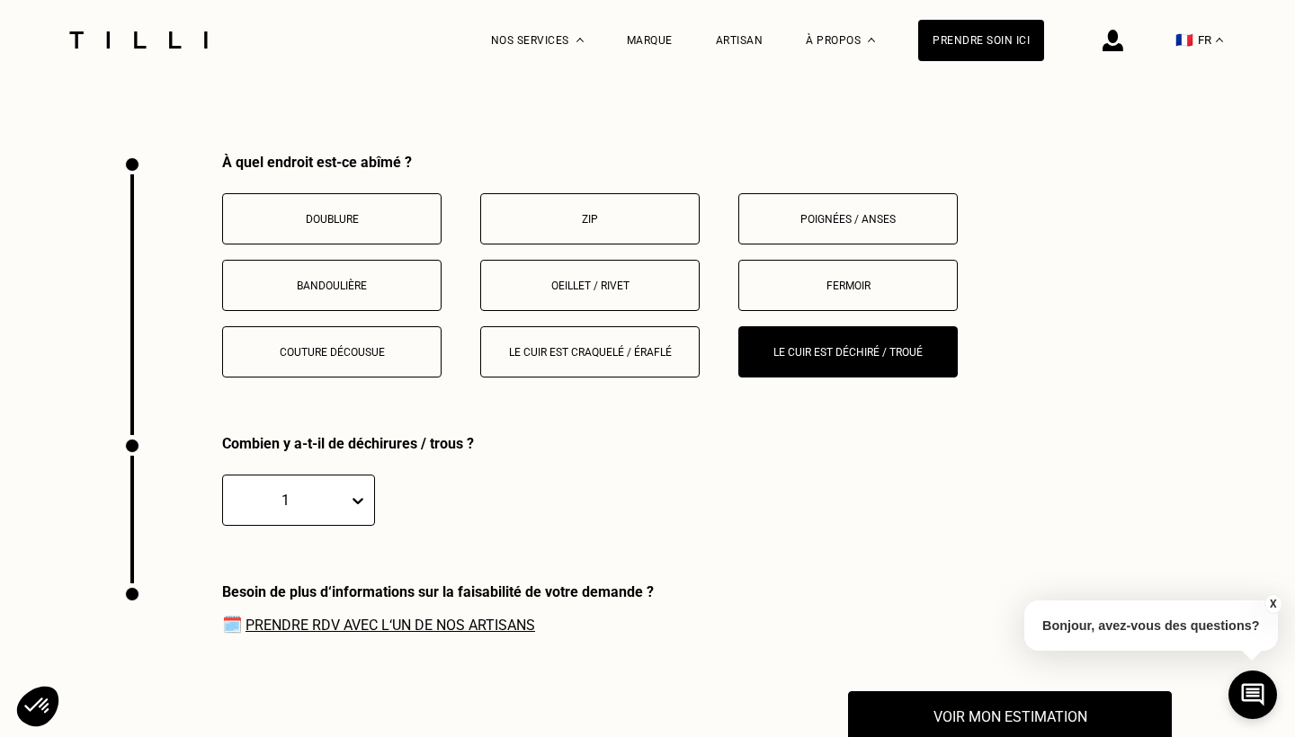
scroll to position [3287, 0]
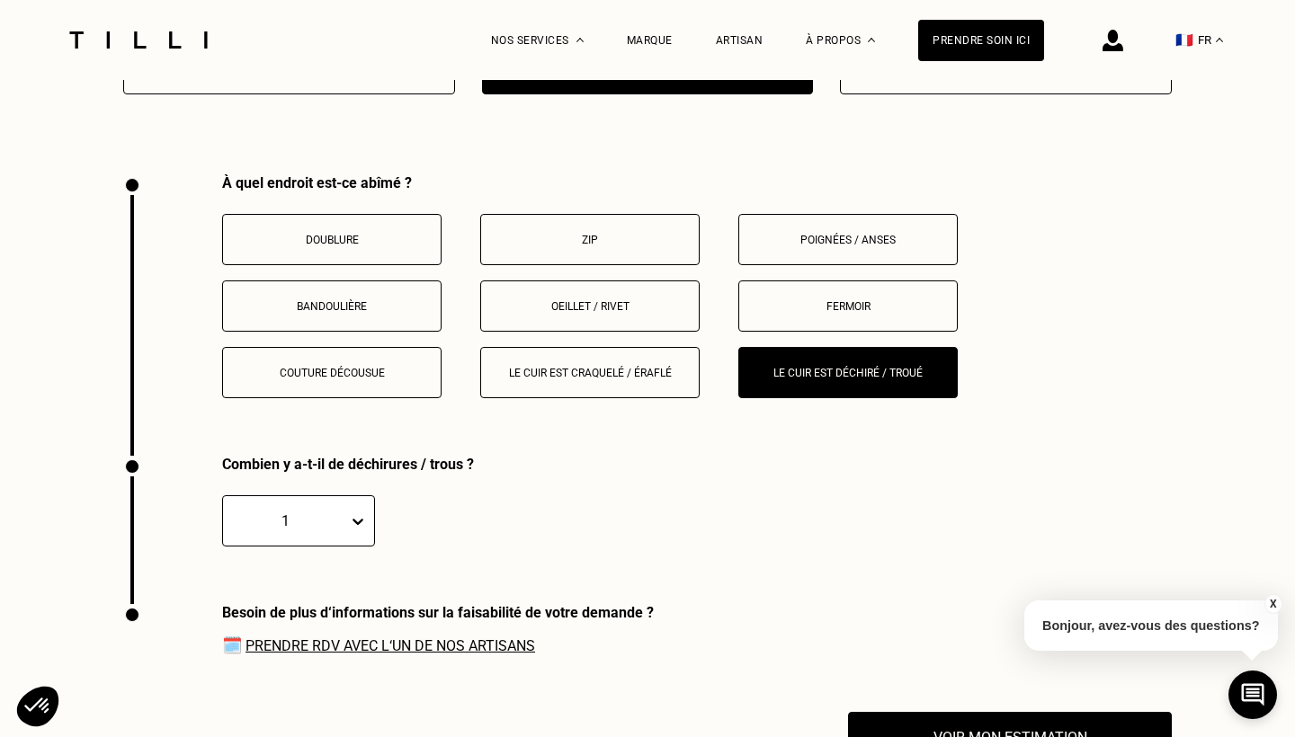
click at [917, 347] on button "Le cuir est déchiré / troué" at bounding box center [847, 372] width 219 height 51
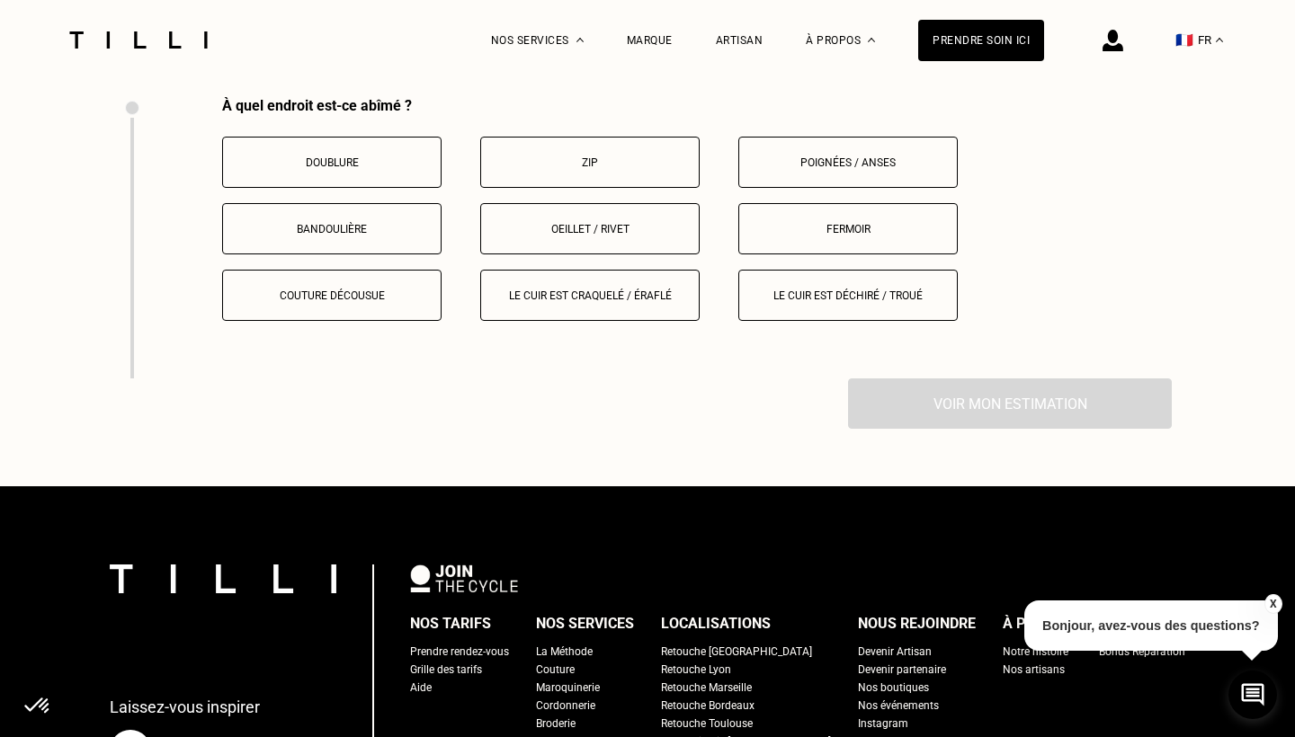
scroll to position [3267, 0]
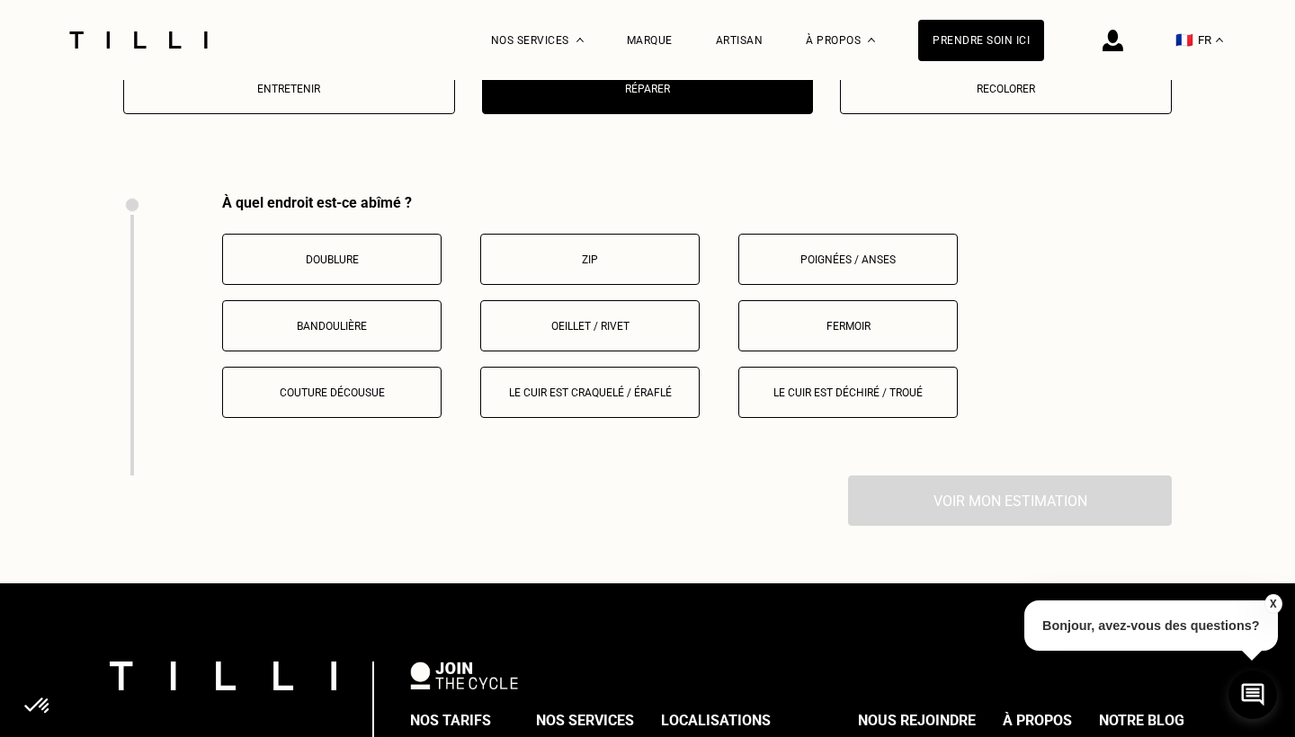
click at [842, 320] on p "Fermoir" at bounding box center [848, 326] width 200 height 13
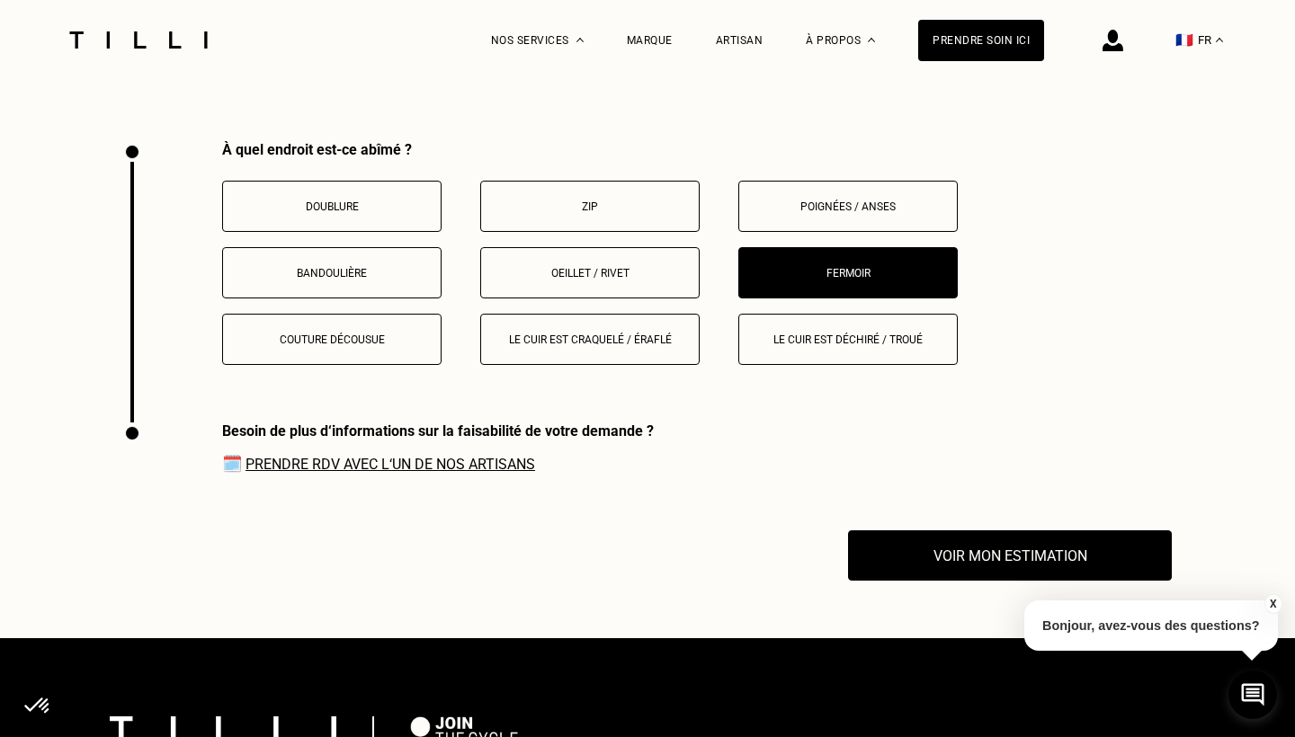
scroll to position [3318, 0]
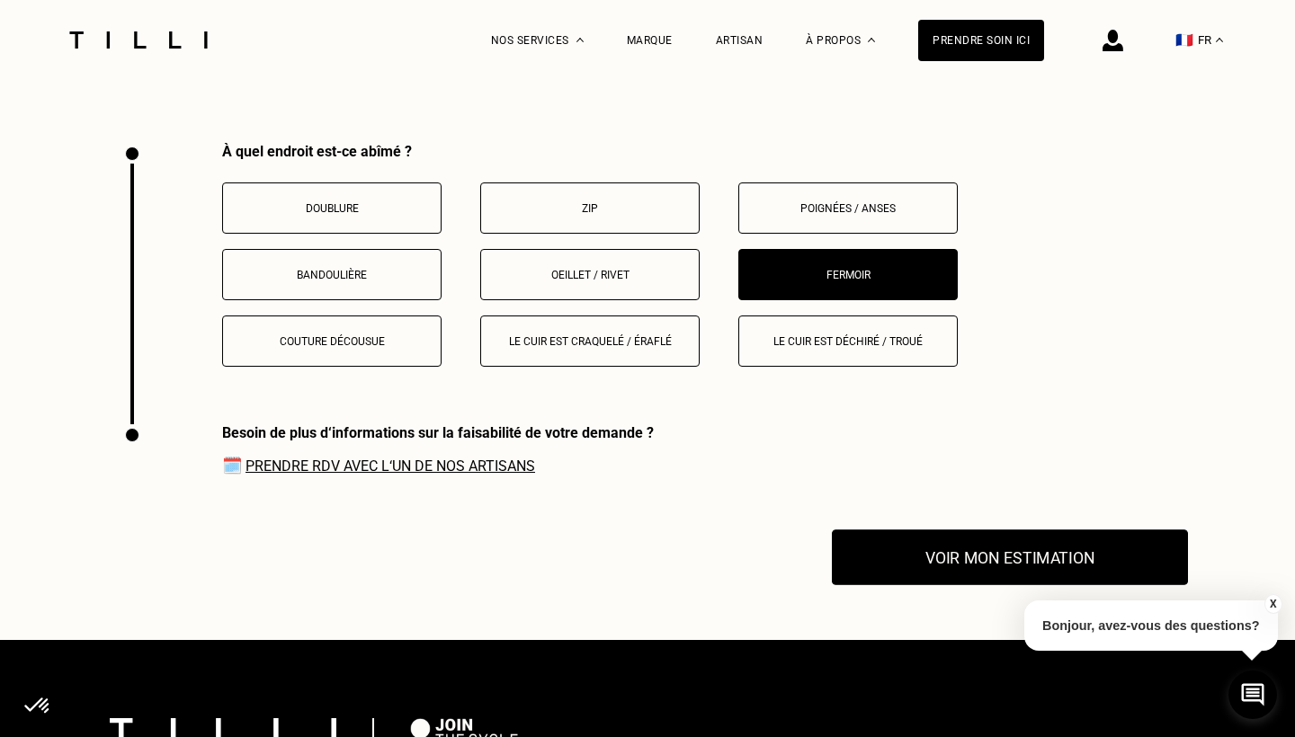
click at [1034, 530] on button "Voir mon estimation" at bounding box center [1010, 558] width 356 height 56
